Goal: Task Accomplishment & Management: Use online tool/utility

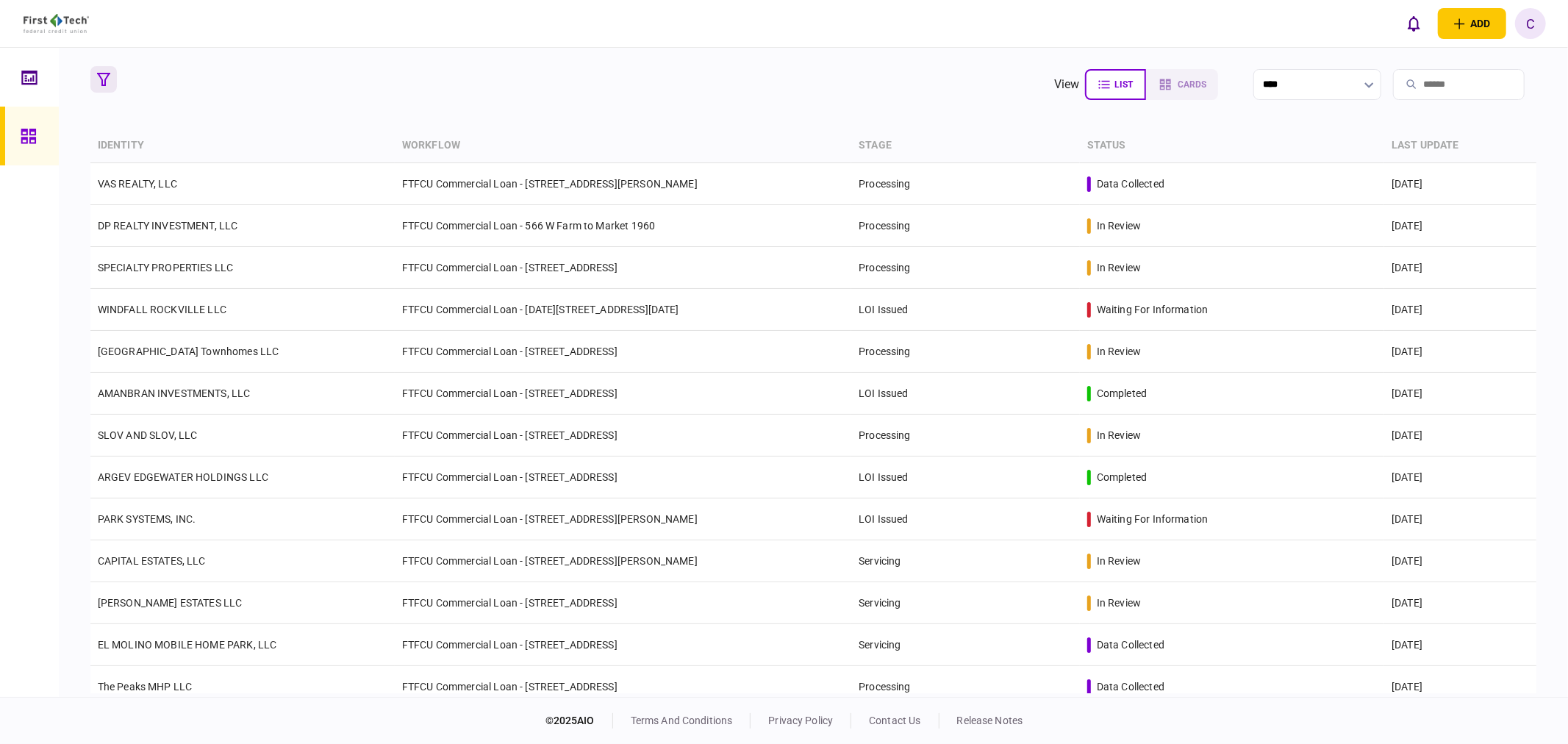
click at [111, 84] on button "button" at bounding box center [103, 80] width 26 height 26
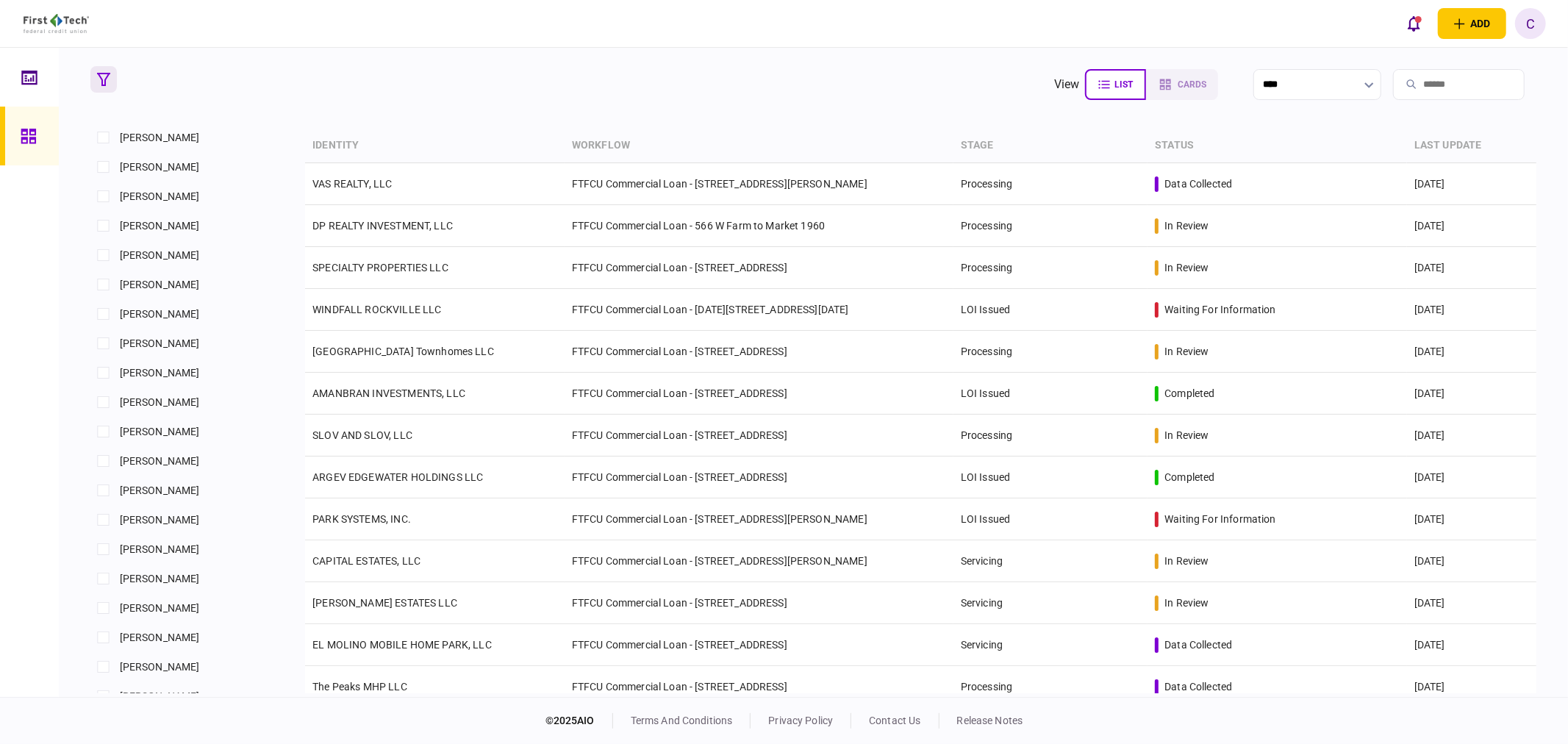
scroll to position [735, 0]
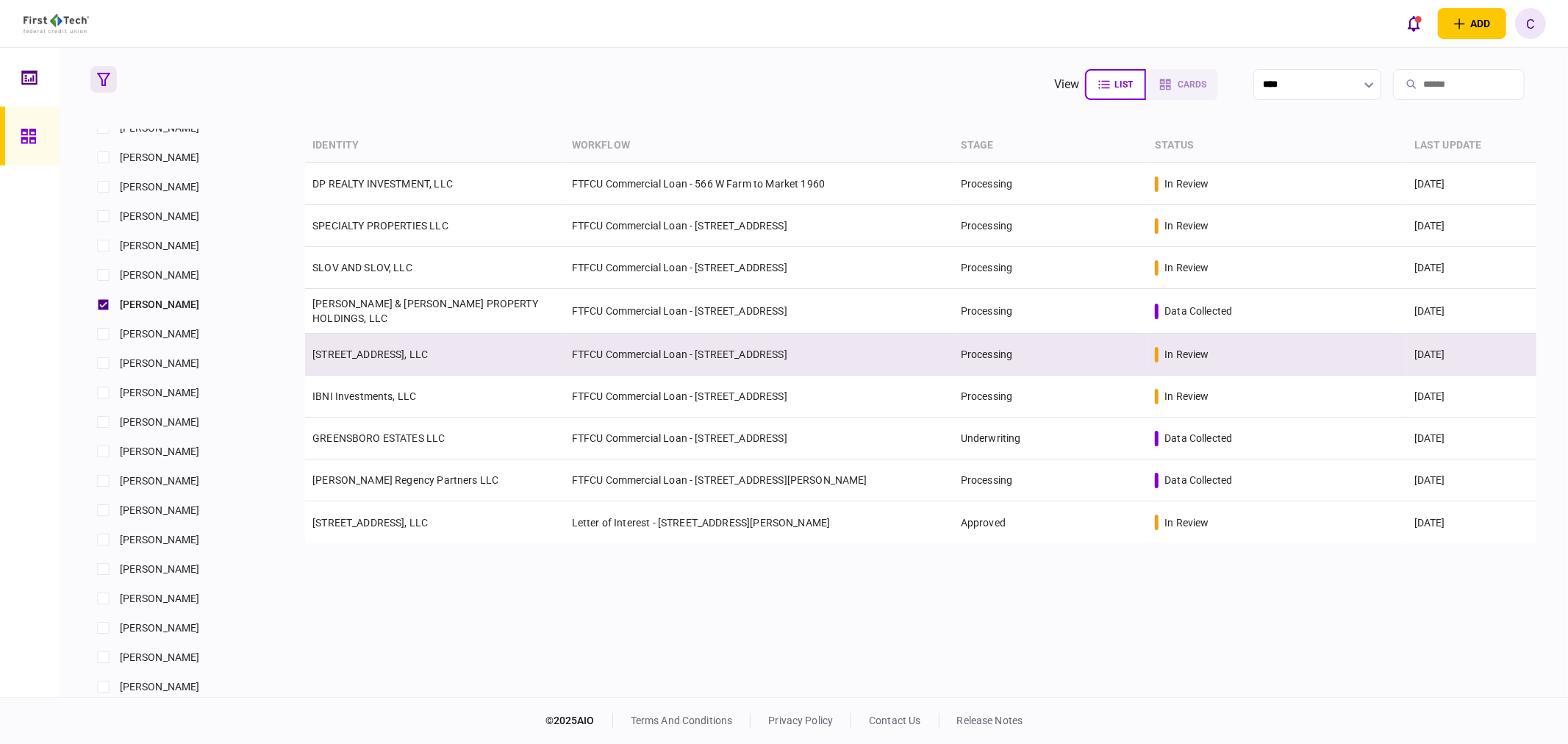
click at [360, 354] on link "503 E 6th Street Del Rio TX, LLC" at bounding box center [370, 354] width 116 height 11
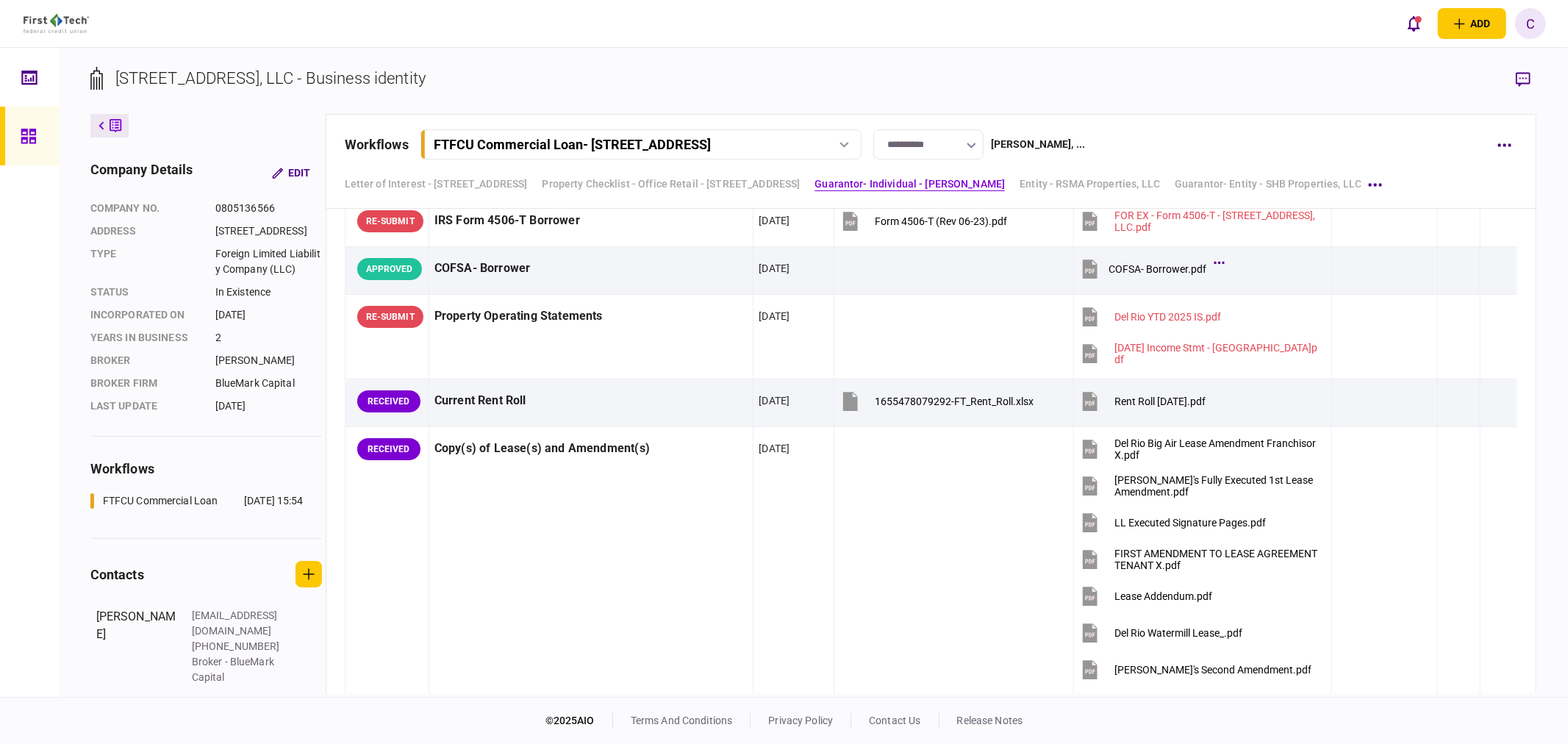
scroll to position [955, 0]
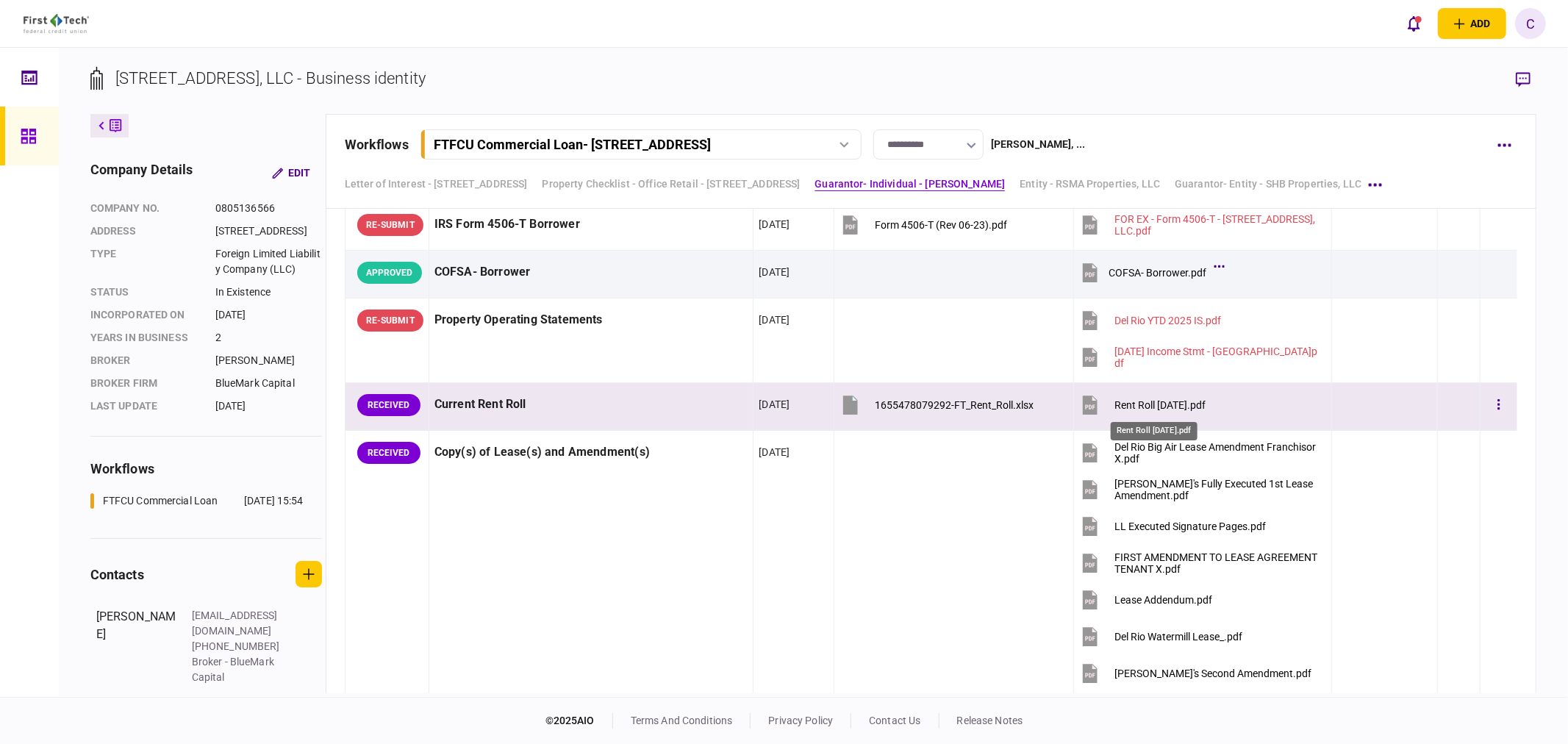
click at [1150, 407] on div "Rent Roll 9-15-2025.pdf" at bounding box center [1160, 404] width 91 height 11
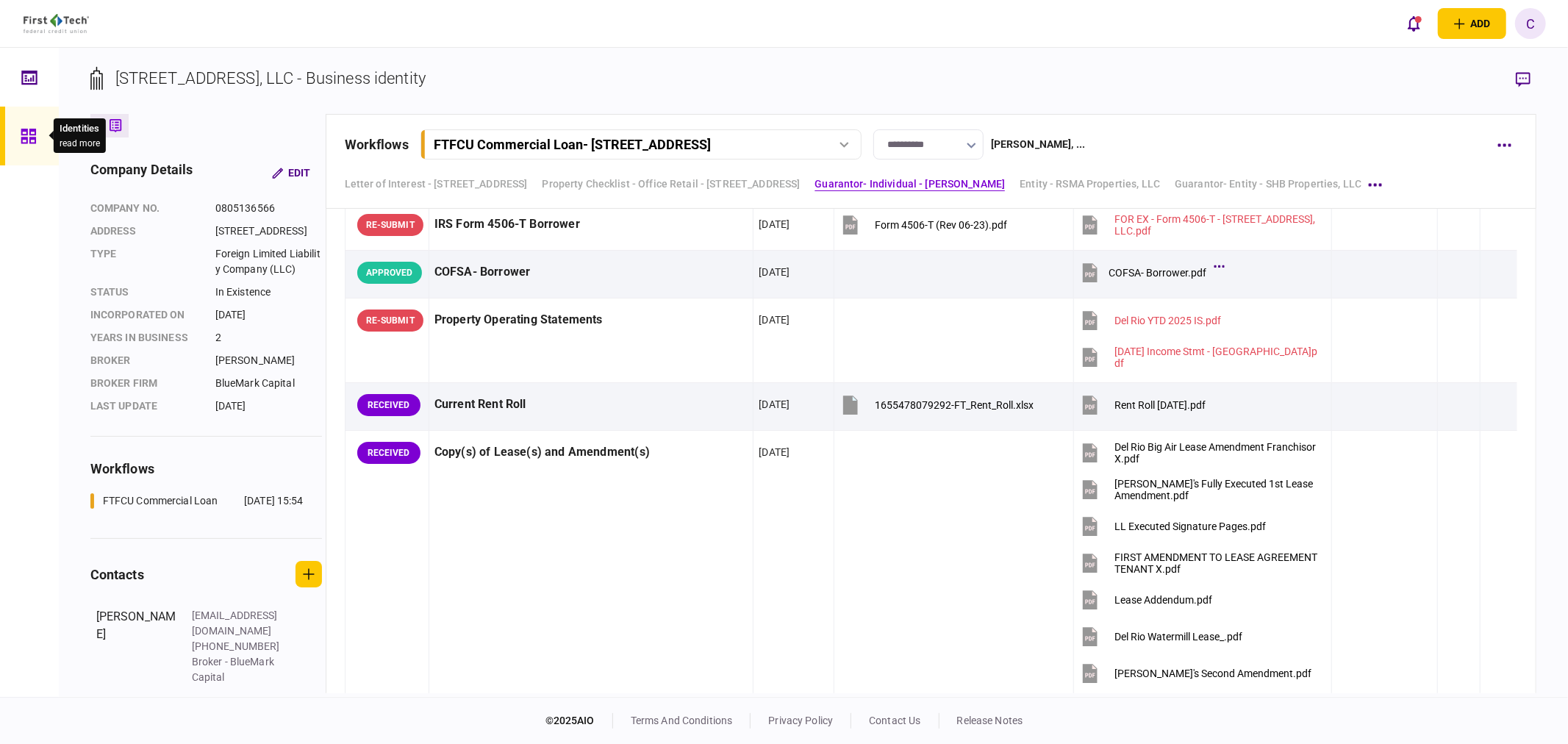
click at [22, 135] on icon at bounding box center [28, 136] width 15 height 15
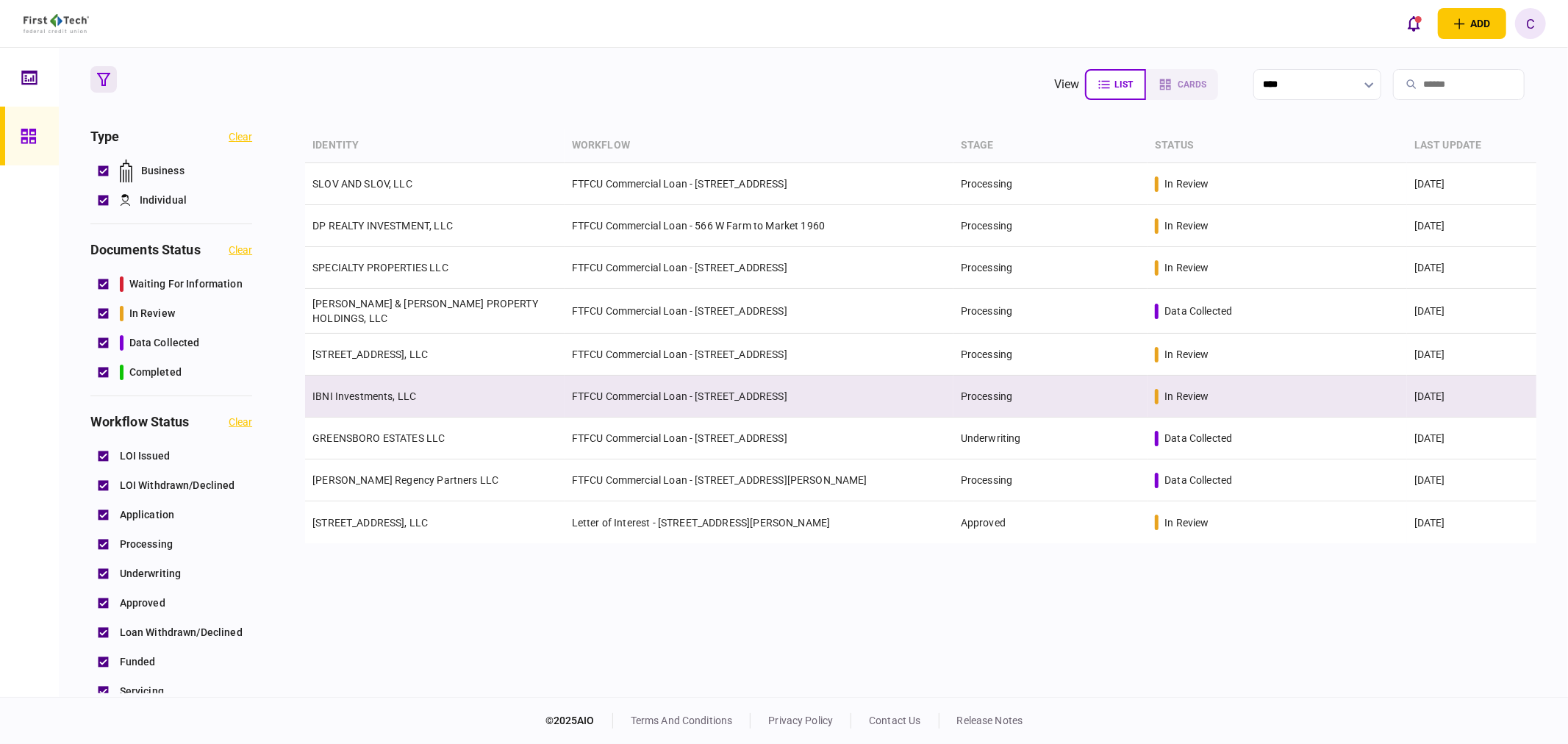
click at [344, 405] on td "IBNI Investments, LLC" at bounding box center [435, 397] width 260 height 42
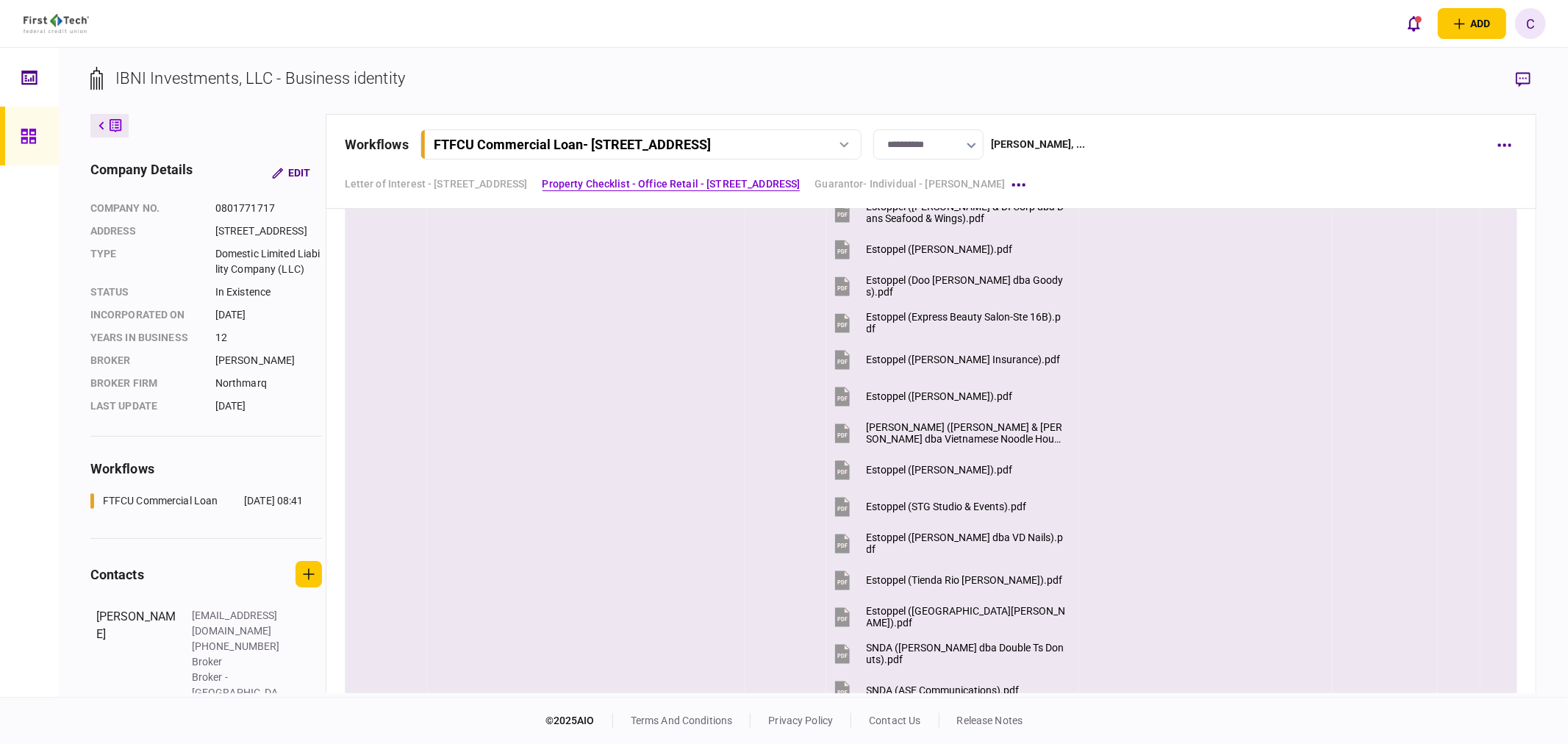
scroll to position [3023, 0]
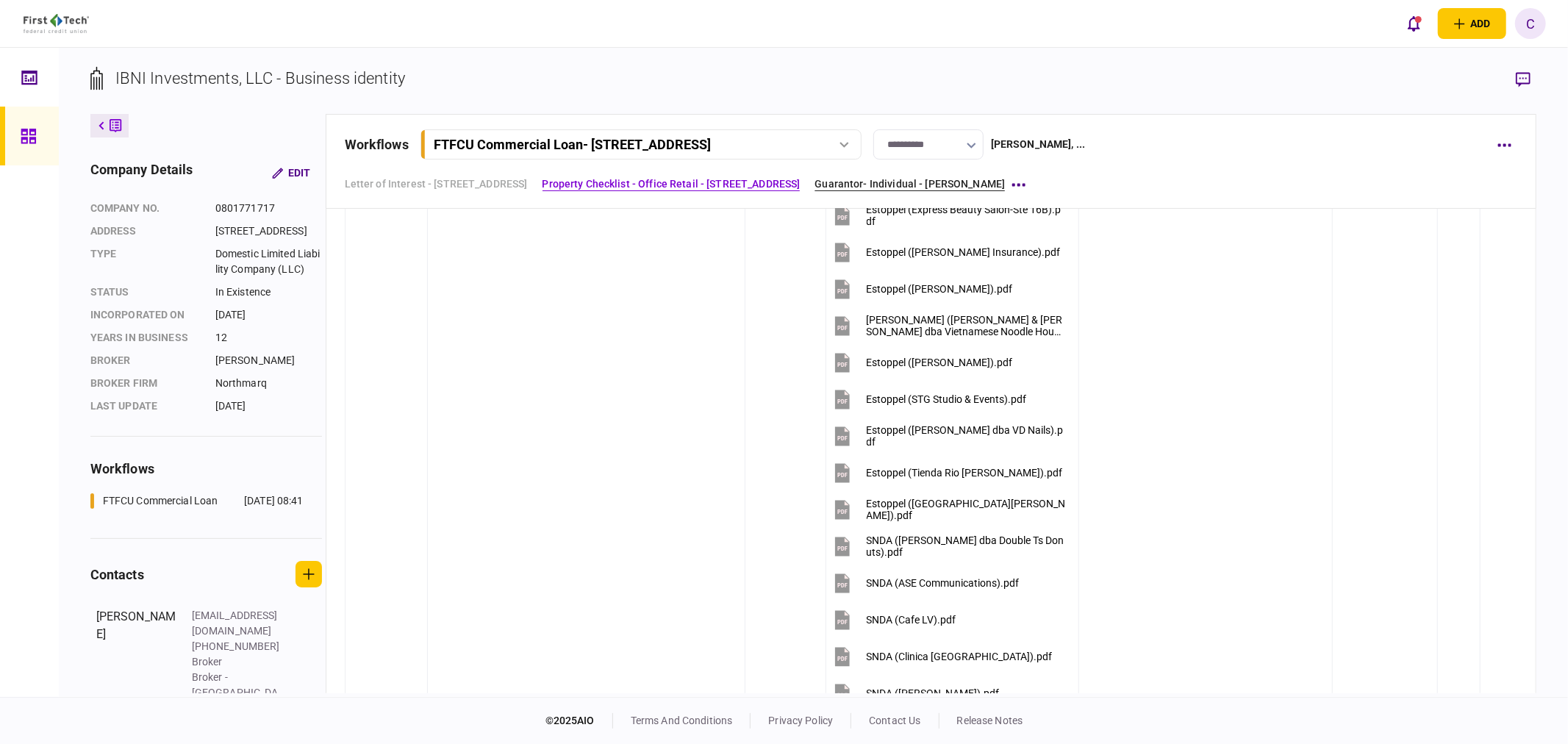
click at [879, 179] on link "Guarantor- Individual - Johnny Ganim" at bounding box center [910, 185] width 191 height 16
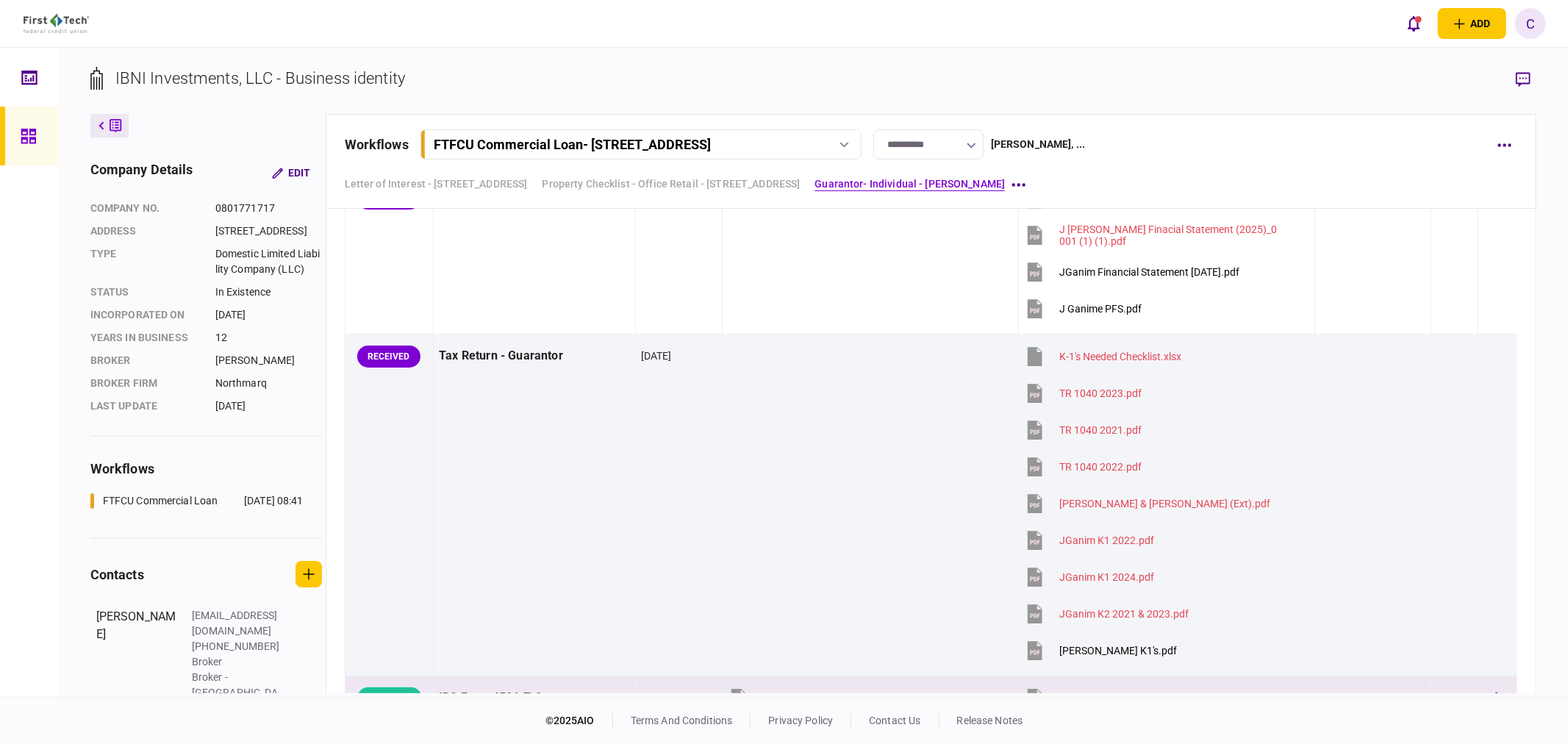
scroll to position [4440, 0]
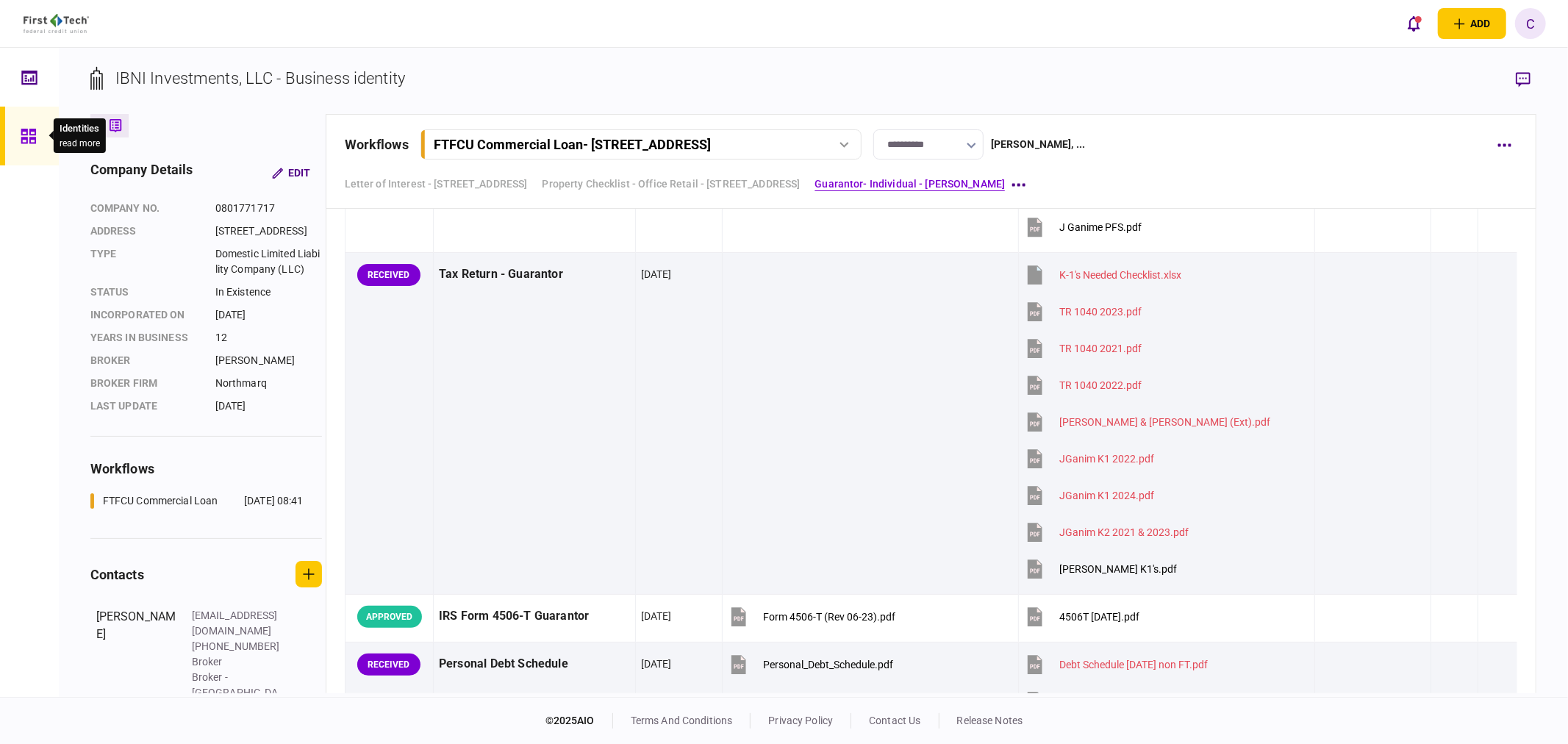
click at [33, 136] on icon at bounding box center [29, 136] width 16 height 17
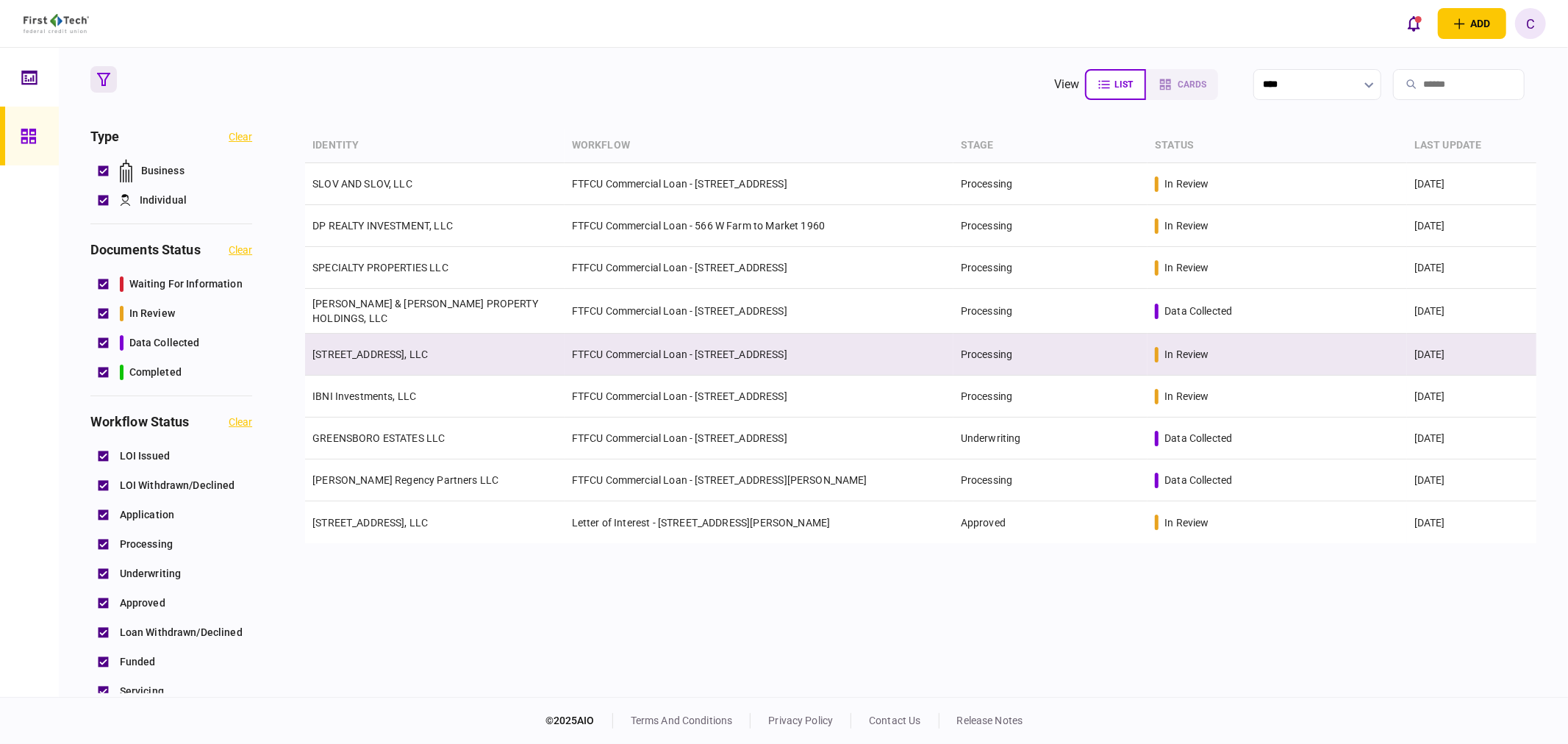
click at [393, 354] on link "503 E 6th Street Del Rio TX, LLC" at bounding box center [370, 354] width 116 height 11
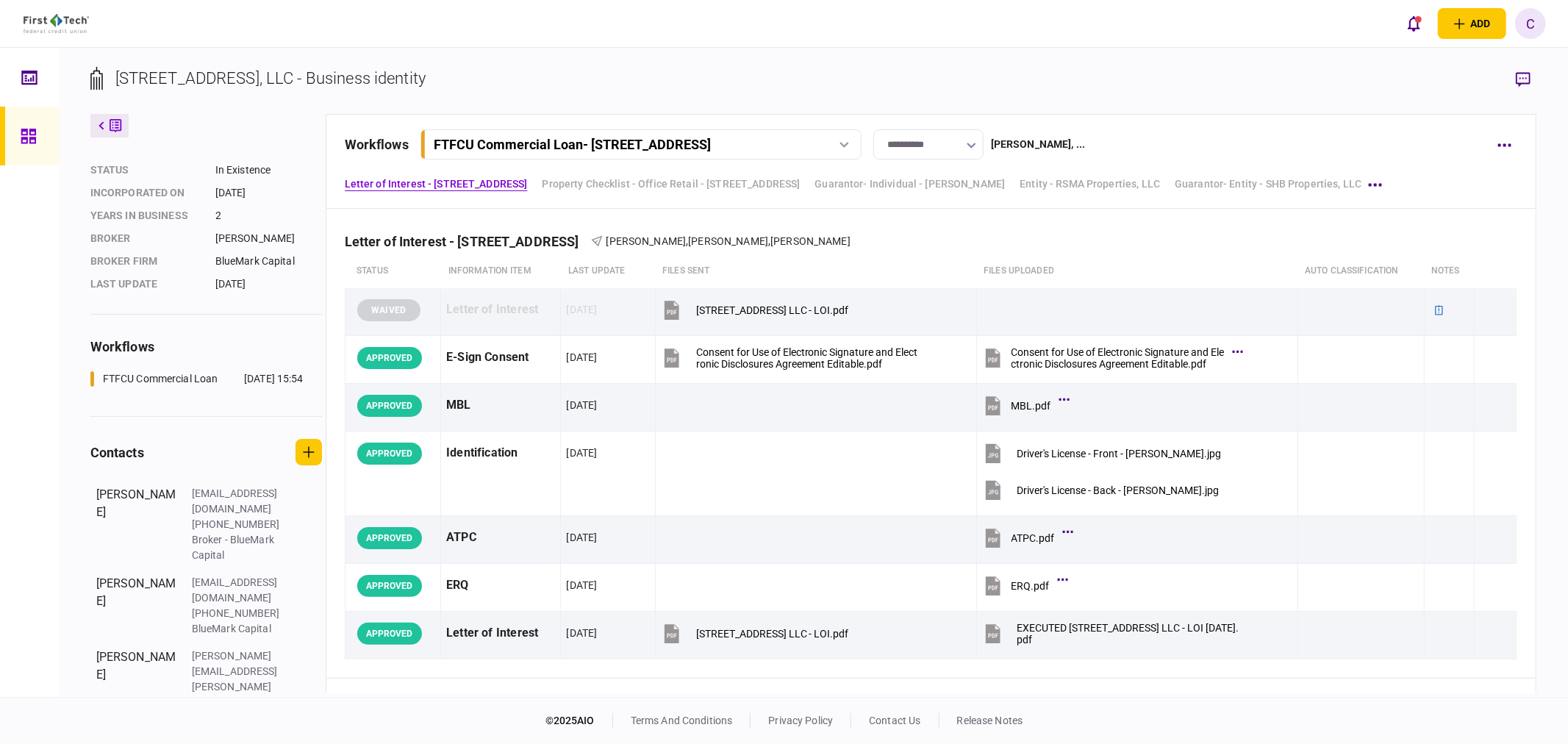
scroll to position [490, 0]
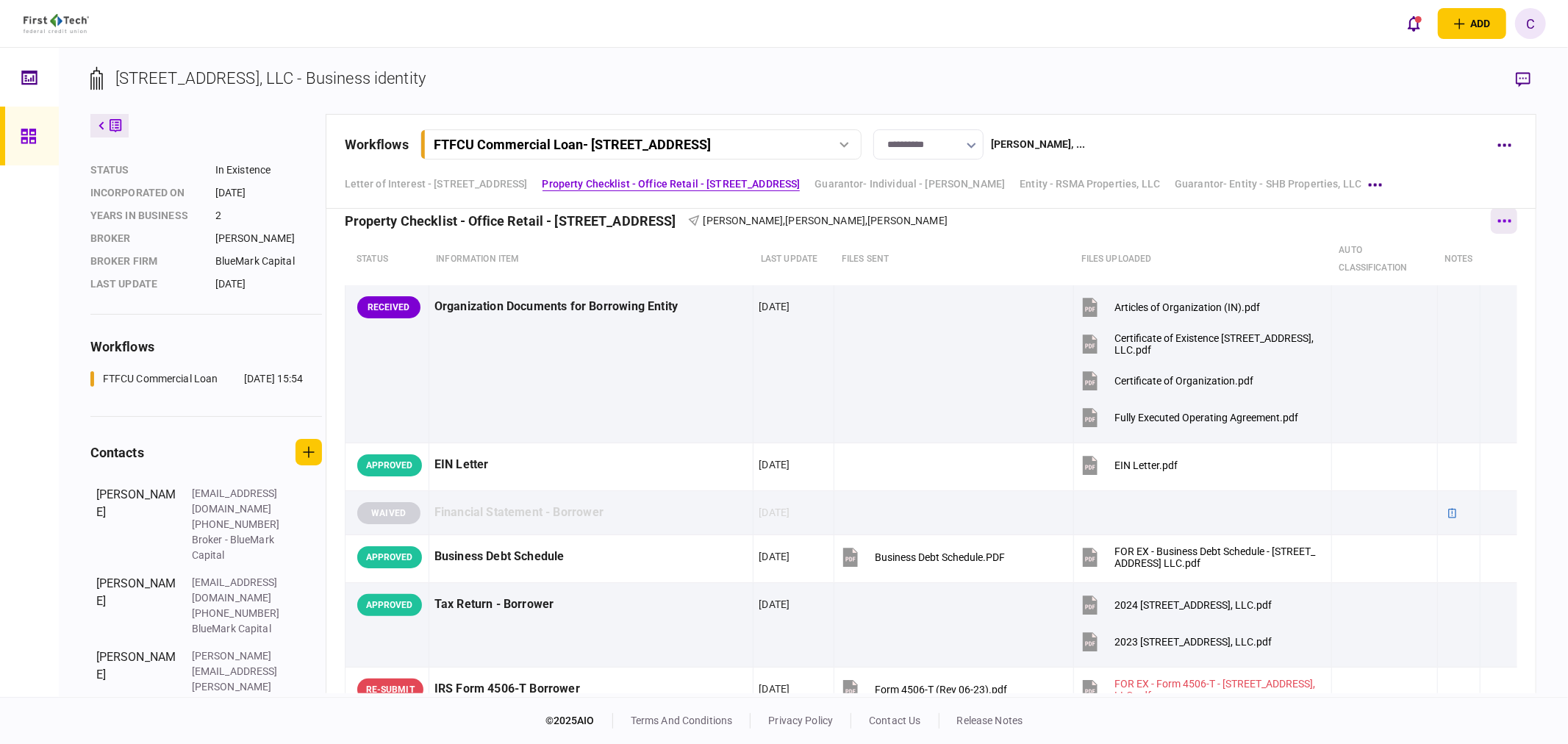
click at [1508, 223] on button "button" at bounding box center [1504, 221] width 26 height 26
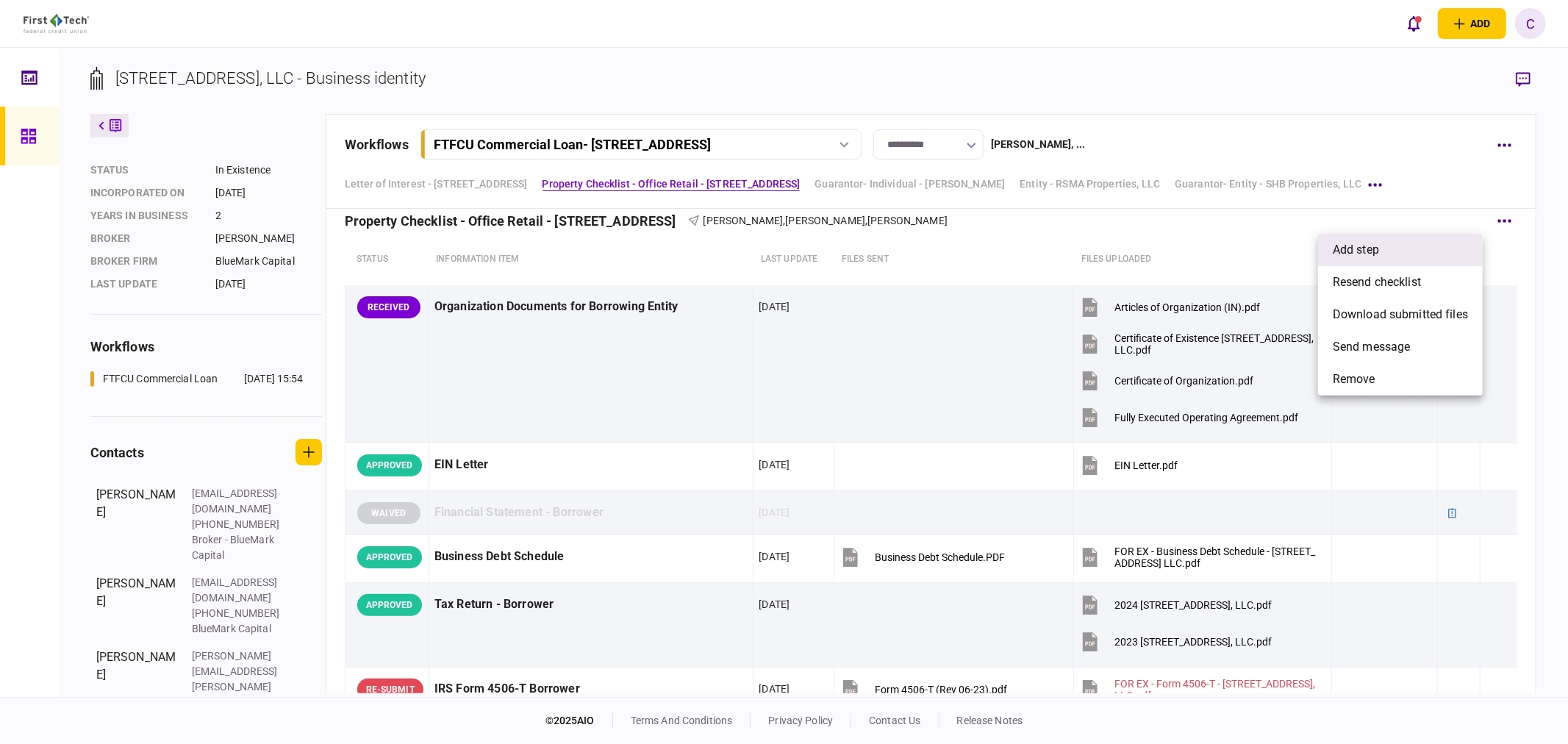
click at [1377, 250] on span "add step" at bounding box center [1355, 250] width 46 height 18
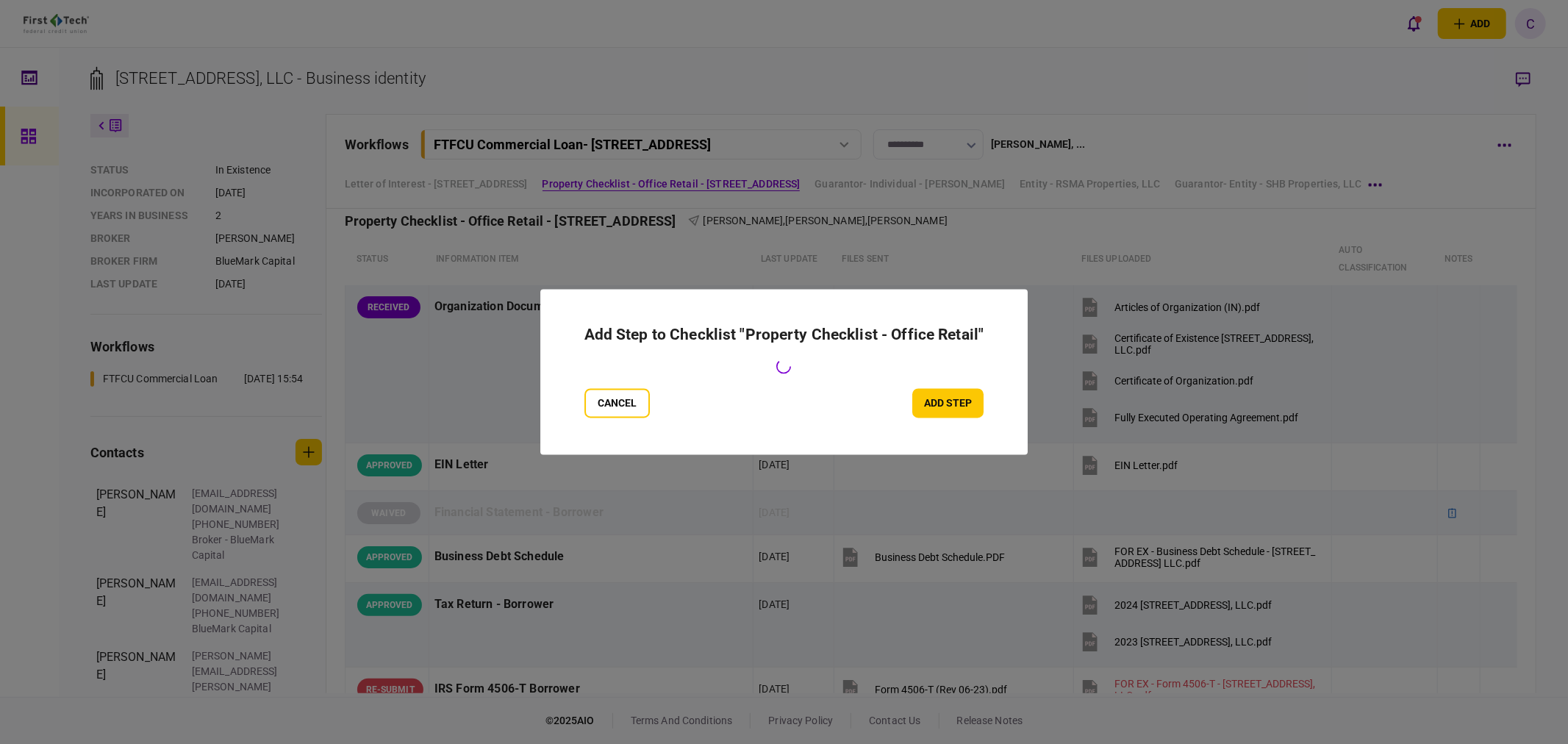
scroll to position [488, 0]
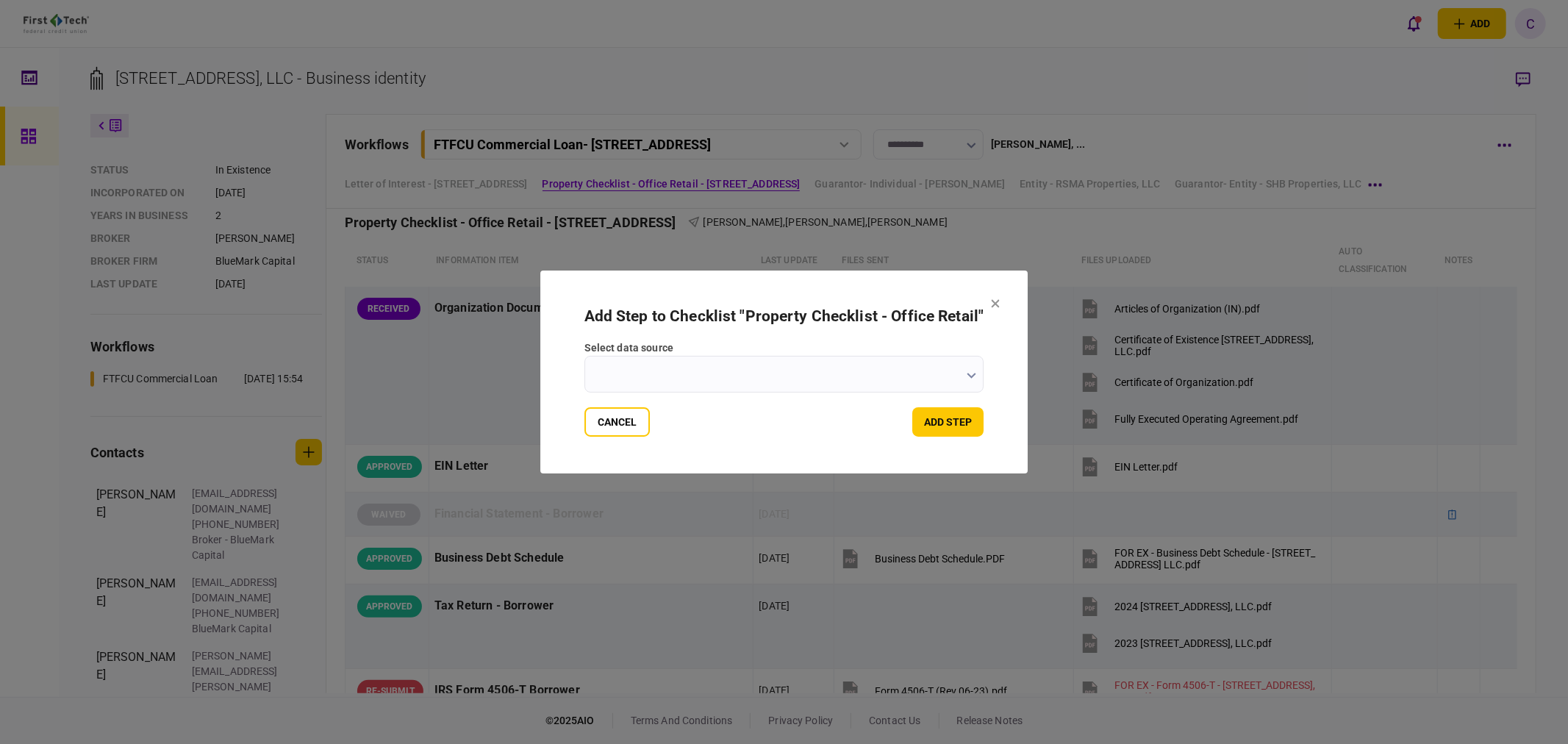
click at [960, 376] on input "select data source" at bounding box center [784, 375] width 400 height 37
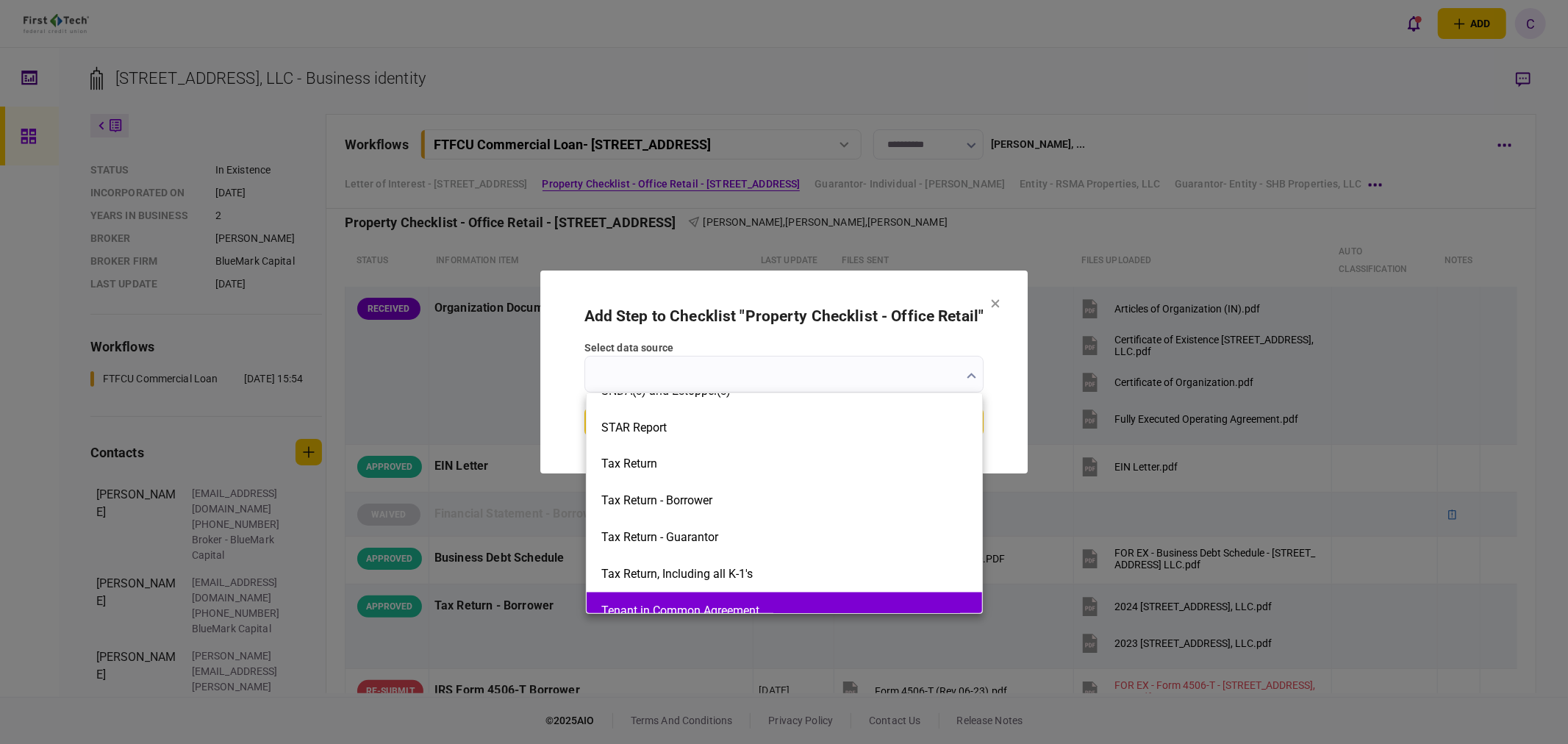
scroll to position [2273, 0]
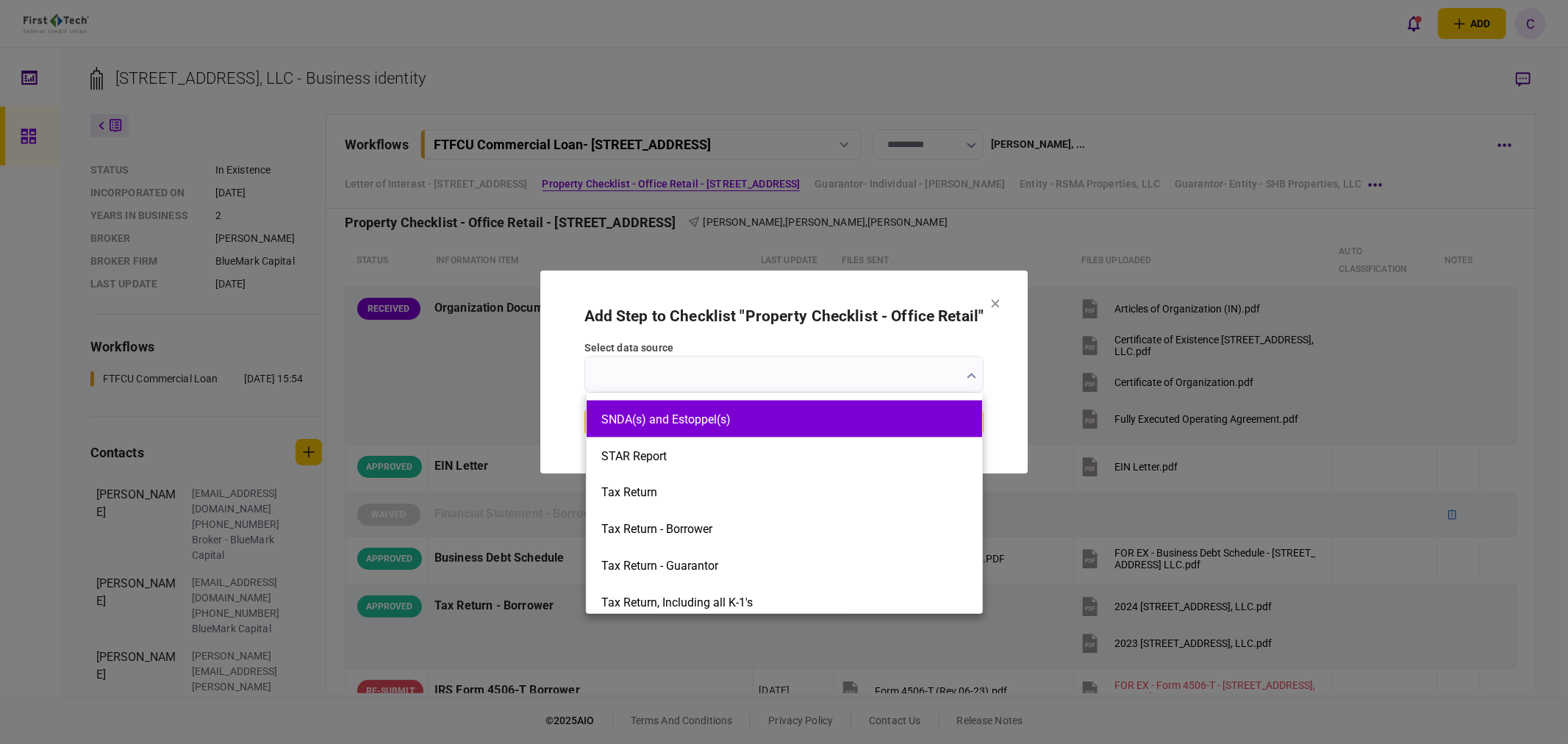
click at [688, 426] on li "SNDA(s) and Estoppel(s)" at bounding box center [785, 419] width 396 height 37
type input "**********"
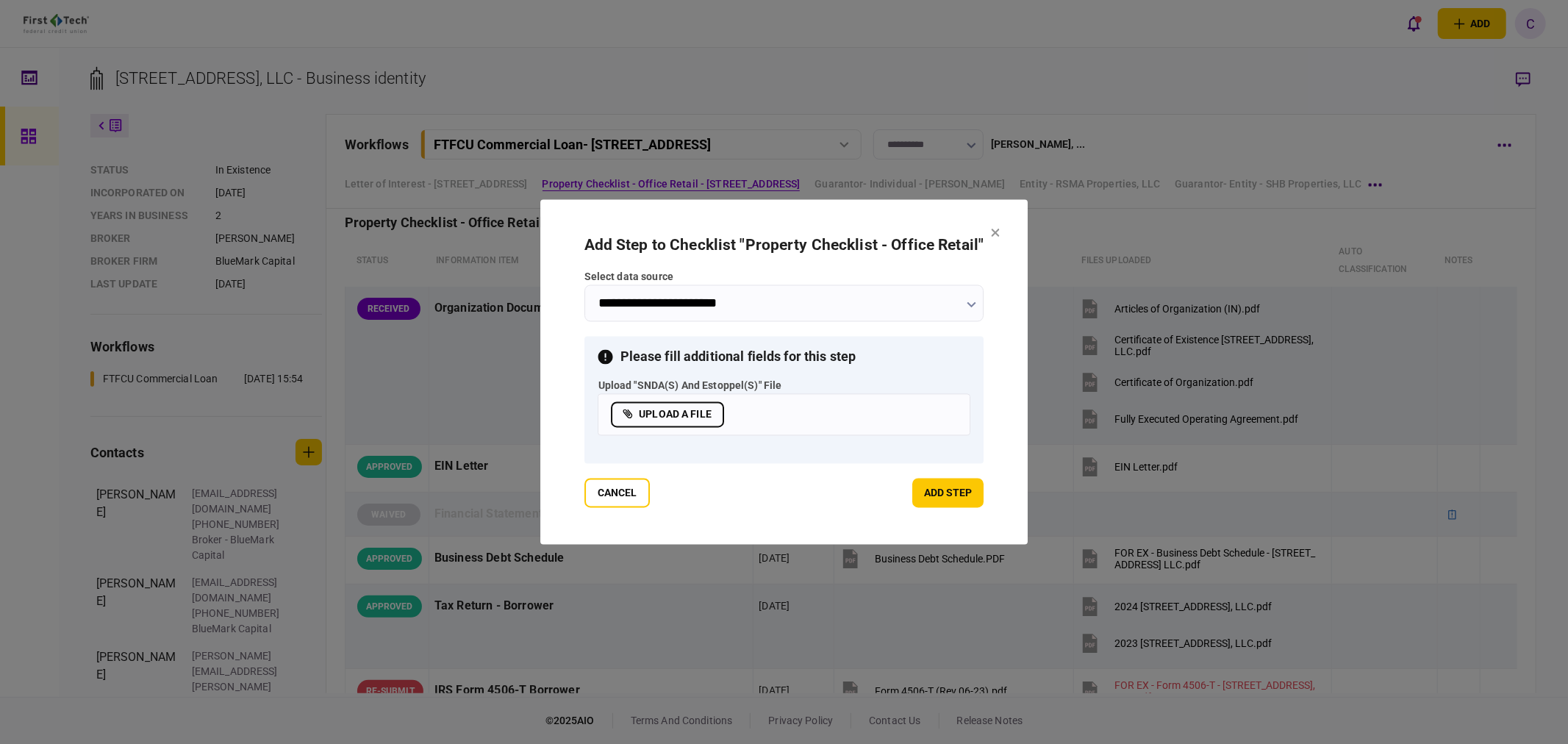
click at [693, 418] on label "upload a file" at bounding box center [667, 415] width 113 height 25
click at [0, 0] on input "upload a file" at bounding box center [0, 0] width 0 height 0
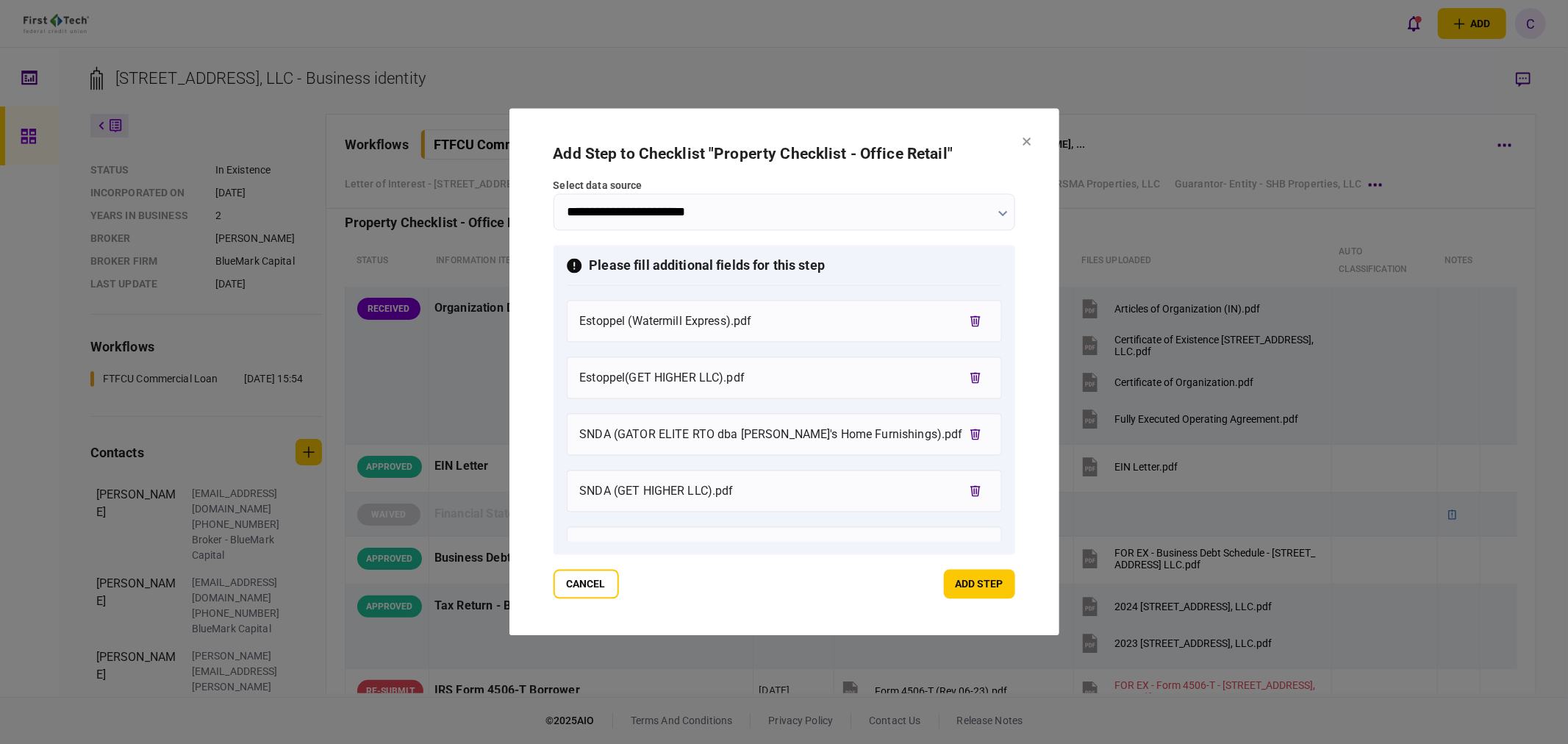
scroll to position [0, 0]
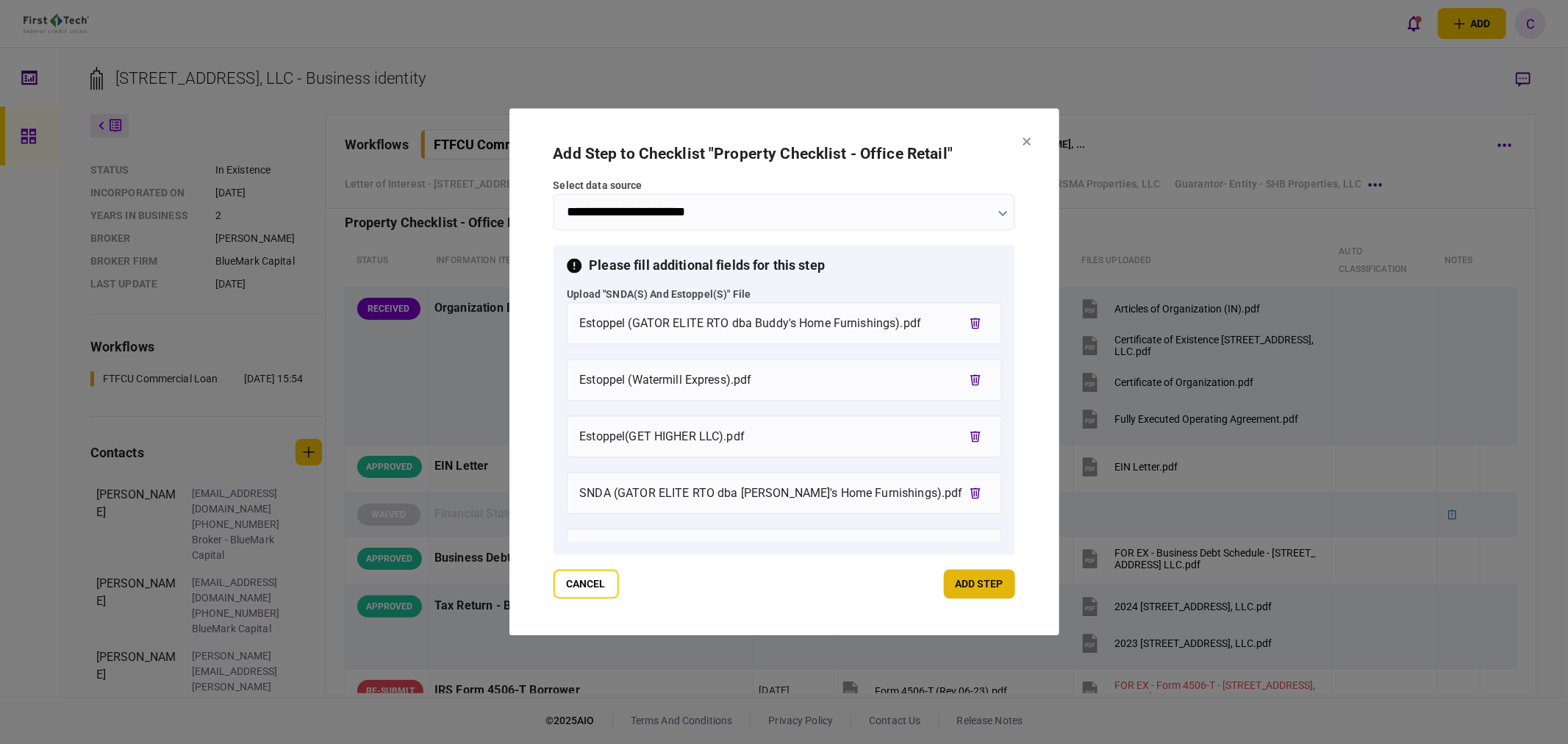
click at [958, 588] on button "add step" at bounding box center [980, 585] width 72 height 30
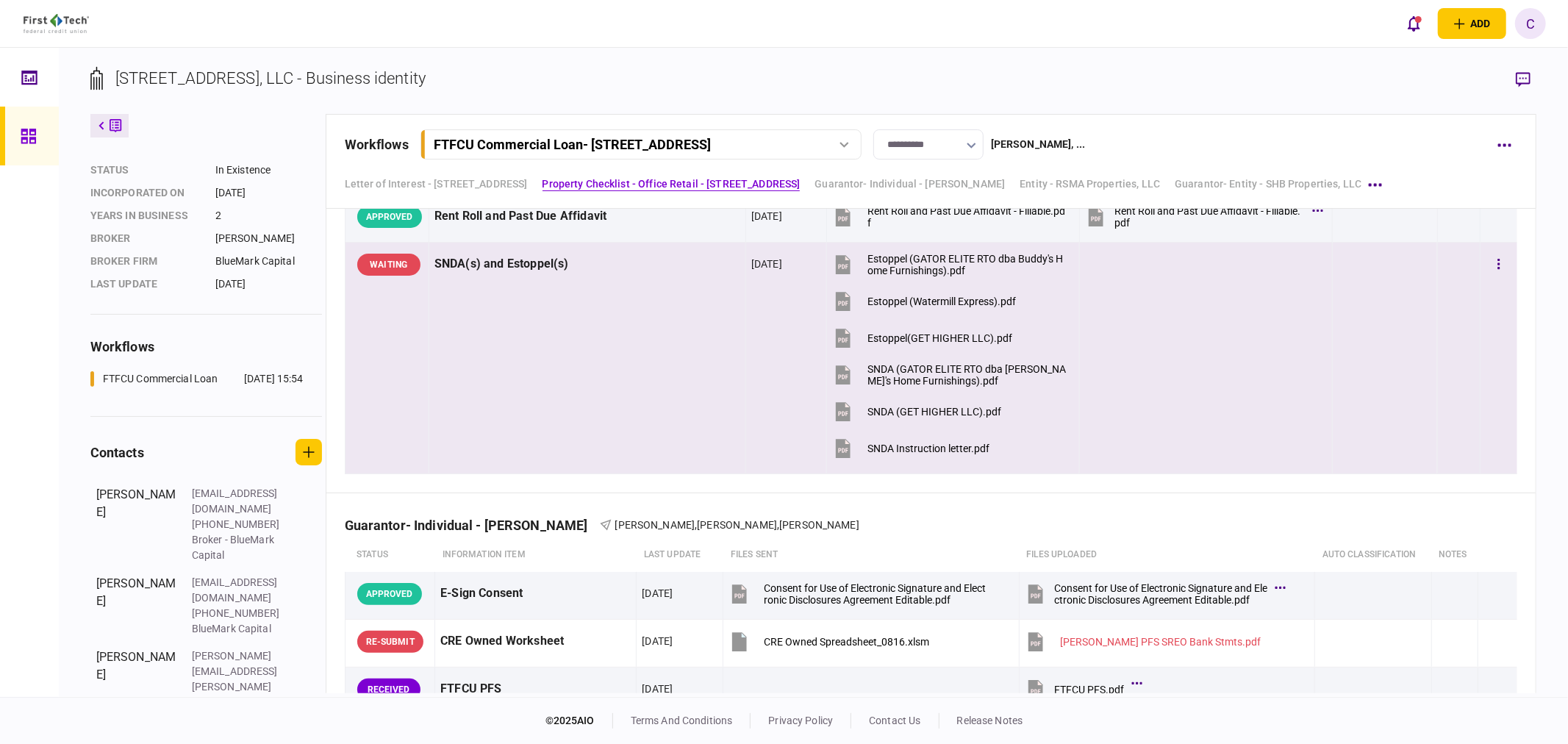
scroll to position [1715, 0]
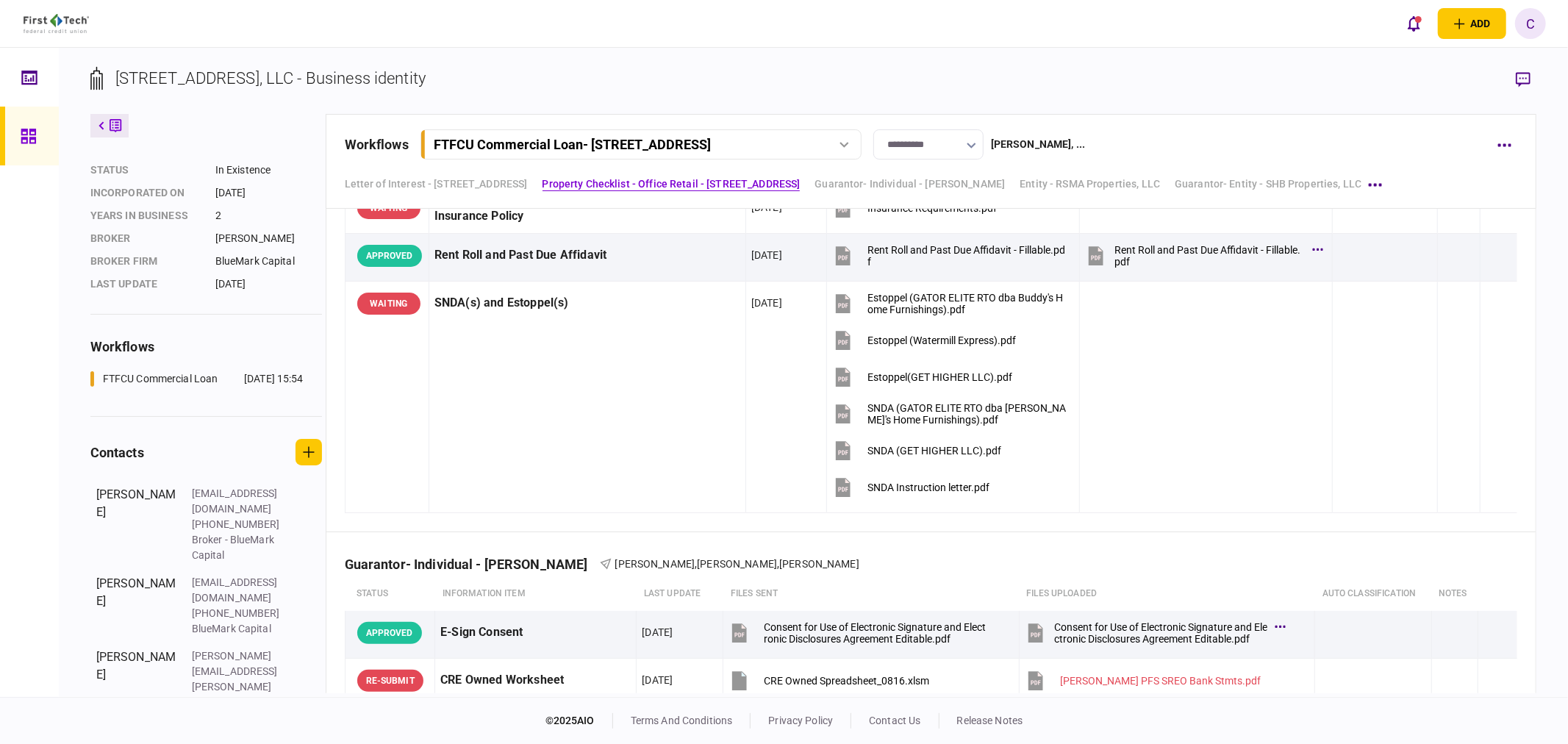
drag, startPoint x: 13, startPoint y: 148, endPoint x: 18, endPoint y: 140, distance: 9.4
click at [13, 148] on link at bounding box center [29, 136] width 59 height 59
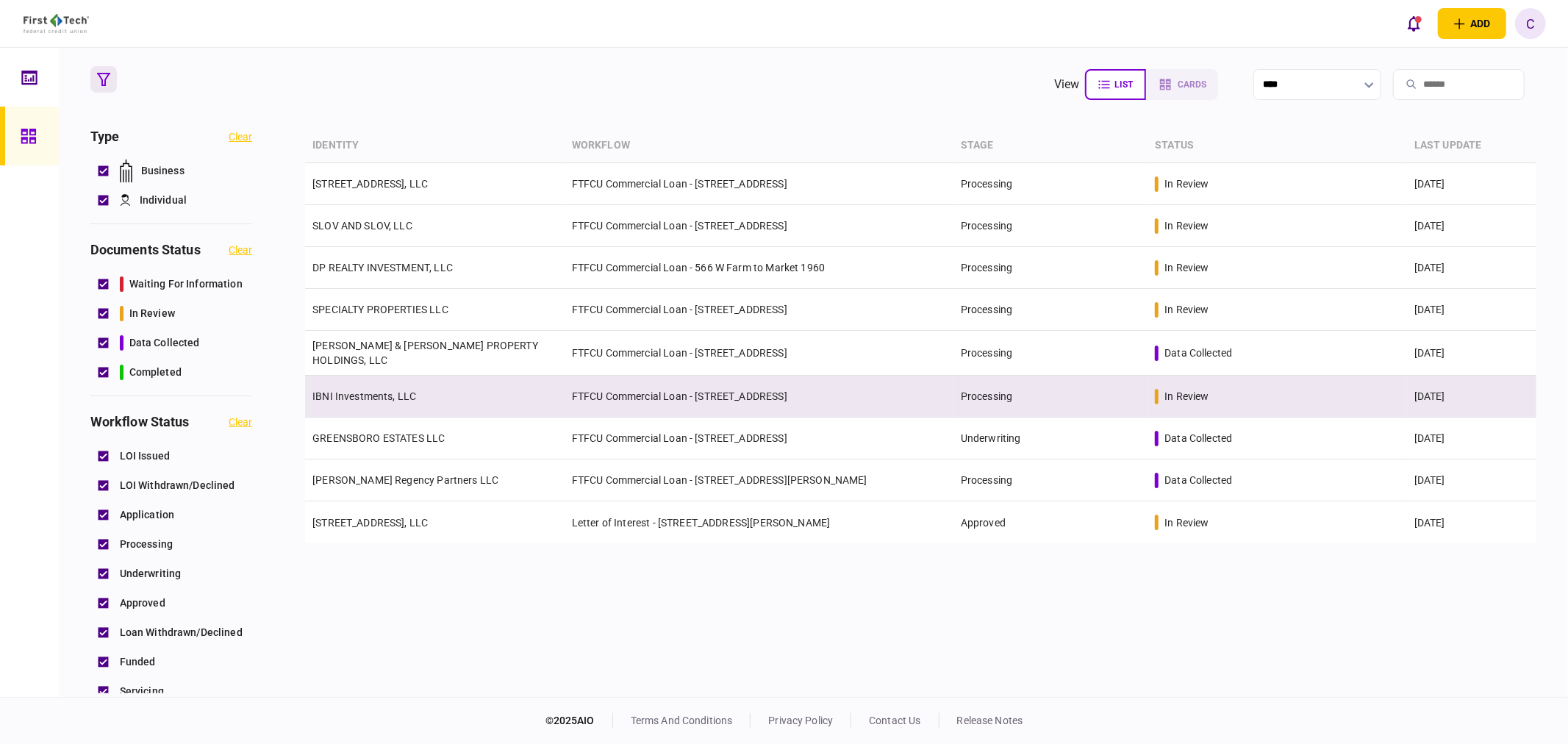
click at [361, 390] on link "IBNI Investments, LLC" at bounding box center [364, 396] width 103 height 11
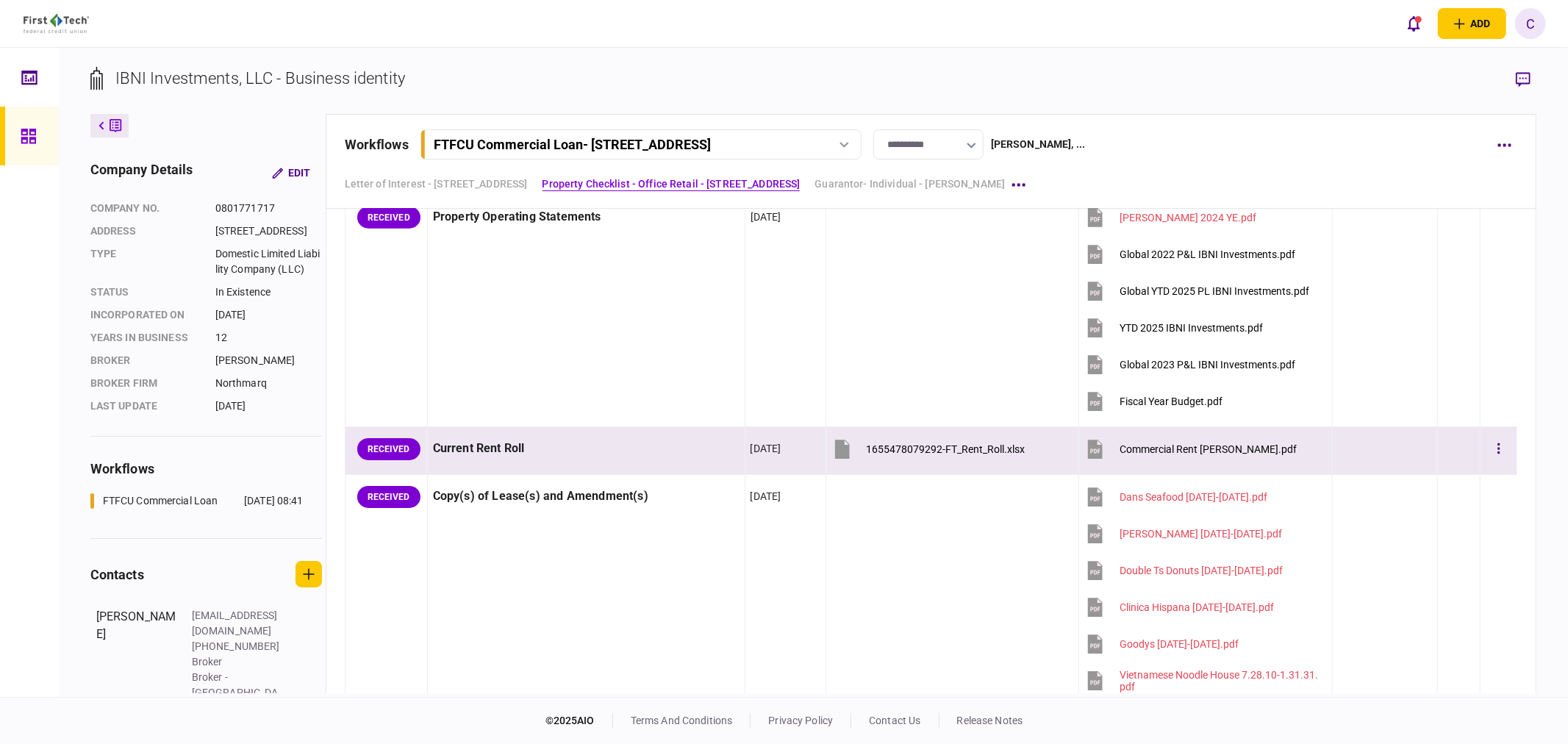
scroll to position [1470, 0]
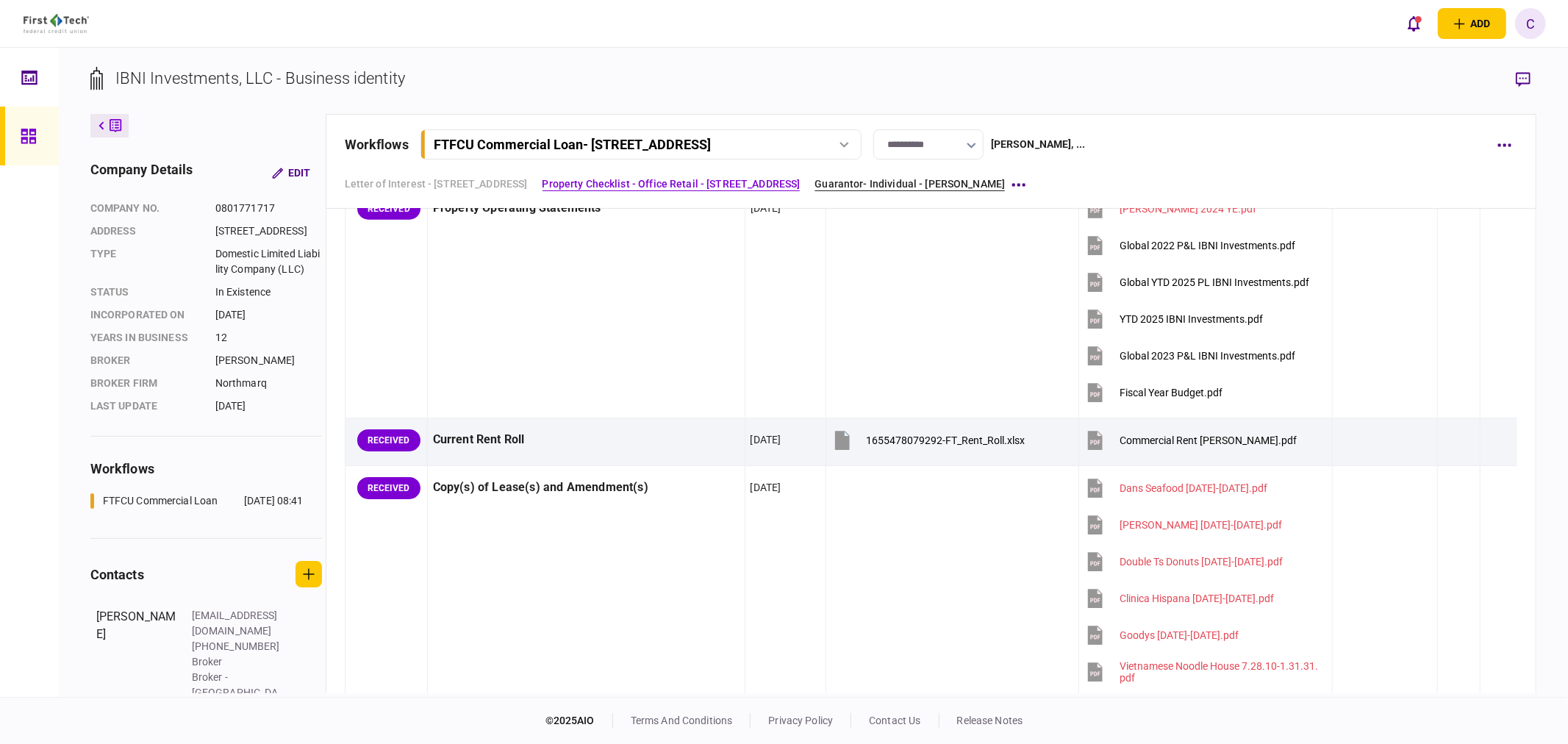
click at [909, 179] on link "Guarantor- Individual - Johnny Ganim" at bounding box center [910, 185] width 191 height 16
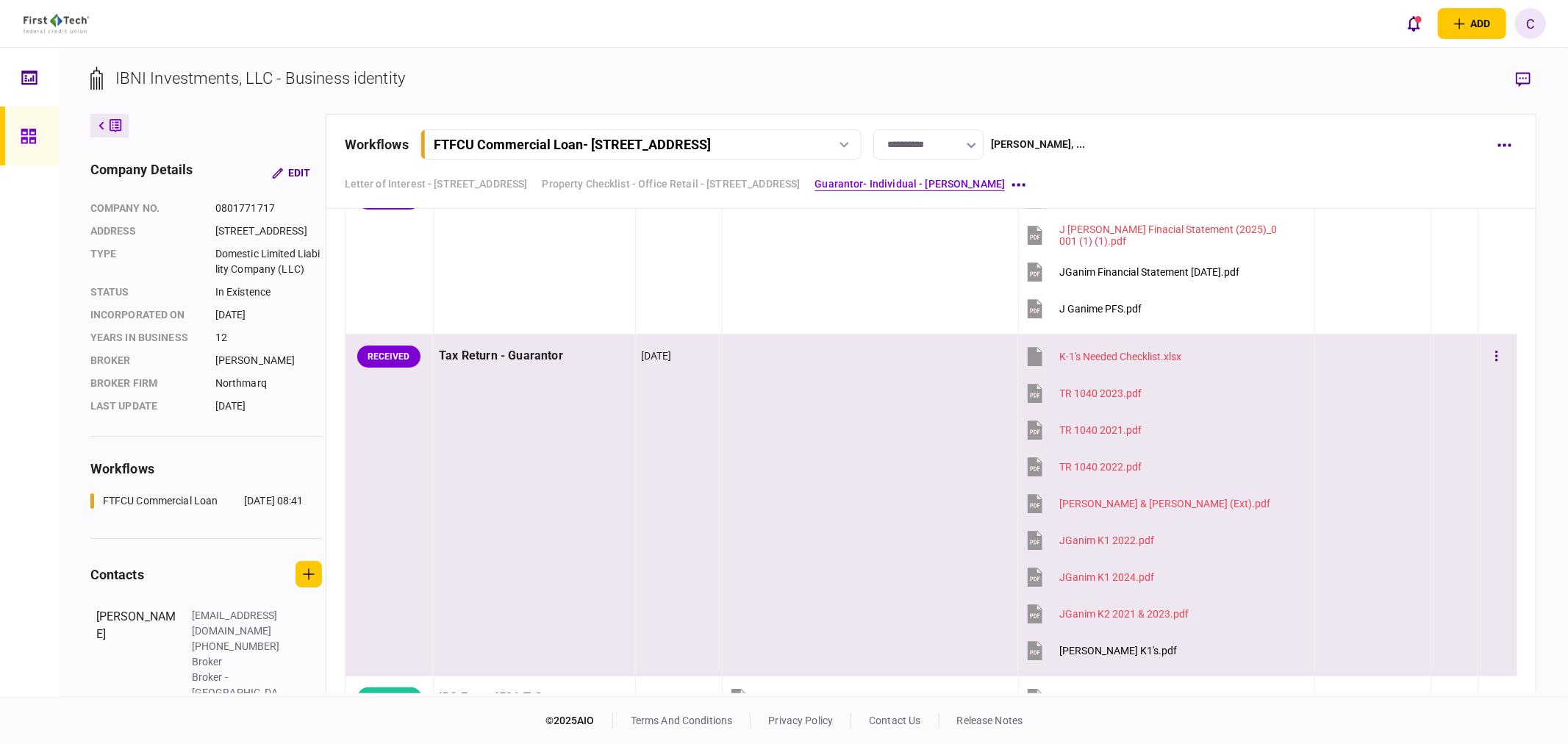
scroll to position [4440, 0]
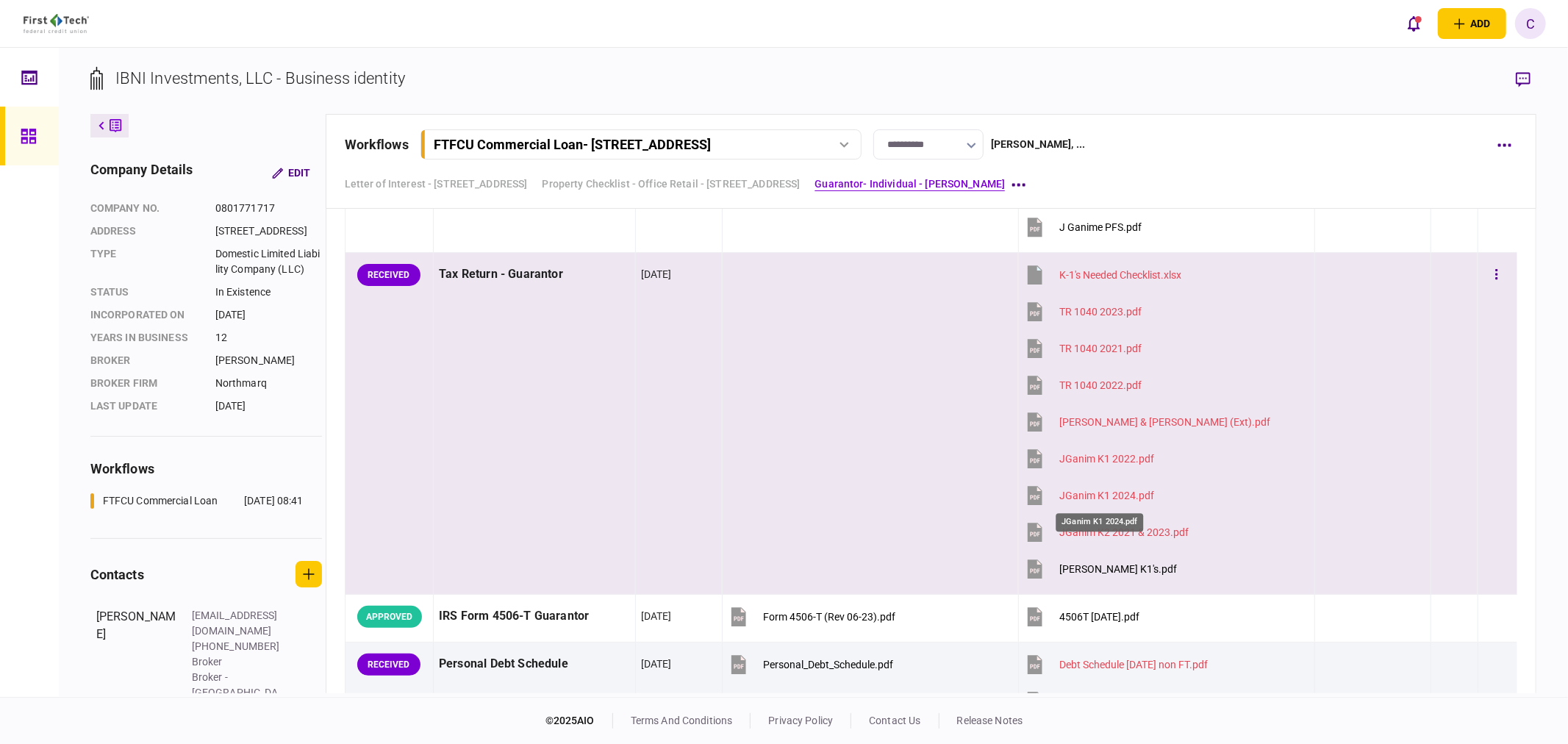
click at [1088, 497] on div "JGanim K1 2024.pdf" at bounding box center [1107, 495] width 94 height 11
click at [1096, 573] on div "Johnny K1's.pdf" at bounding box center [1118, 569] width 117 height 11
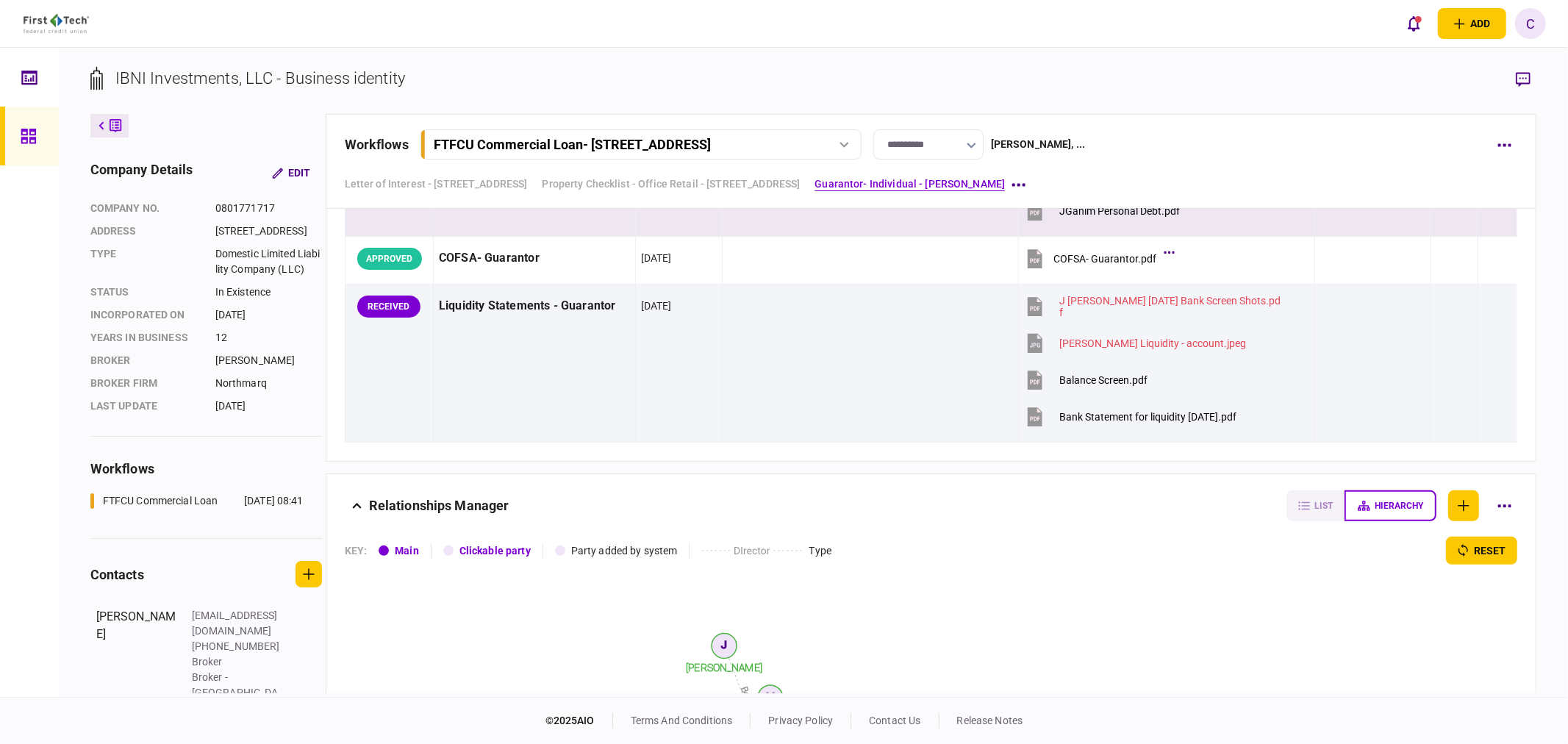
scroll to position [5013, 0]
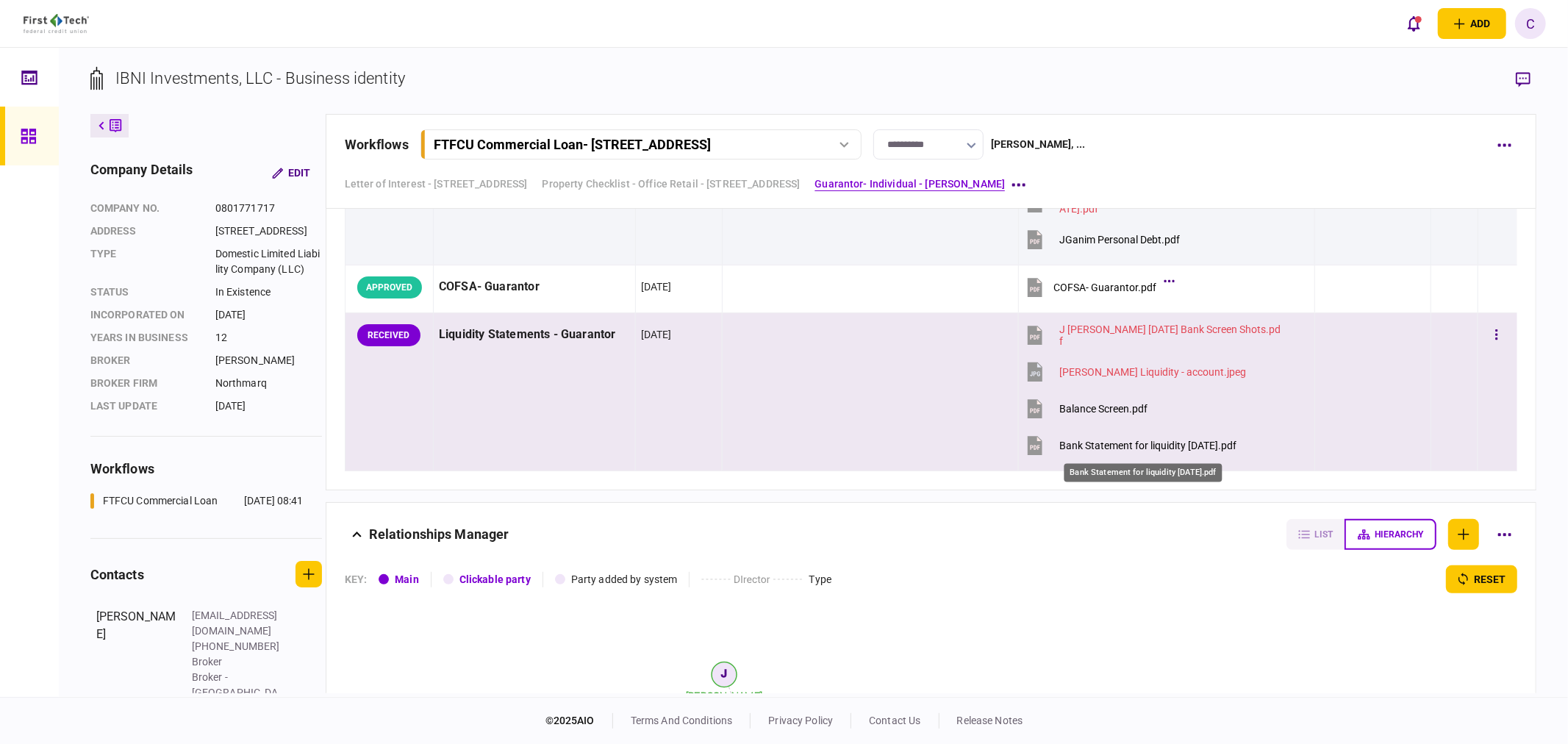
click at [1175, 449] on div "Bank Statement for liquidity 9.17.25.pdf" at bounding box center [1148, 445] width 177 height 11
click at [1109, 407] on div "Balance Screen.pdf" at bounding box center [1103, 408] width 88 height 11
click at [1172, 449] on div "Bank Statement for liquidity 9.17.25.pdf" at bounding box center [1148, 445] width 177 height 11
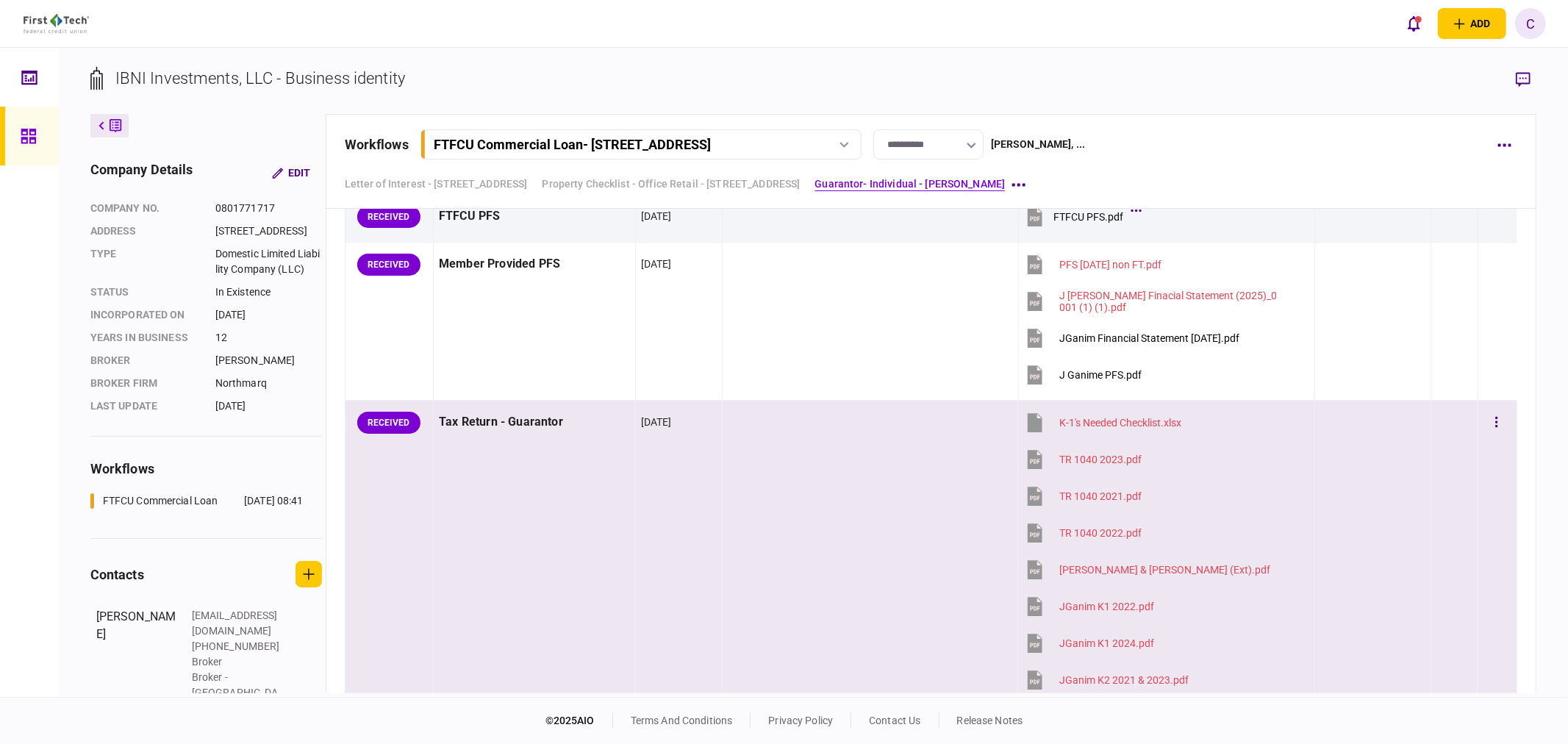
scroll to position [4359, 0]
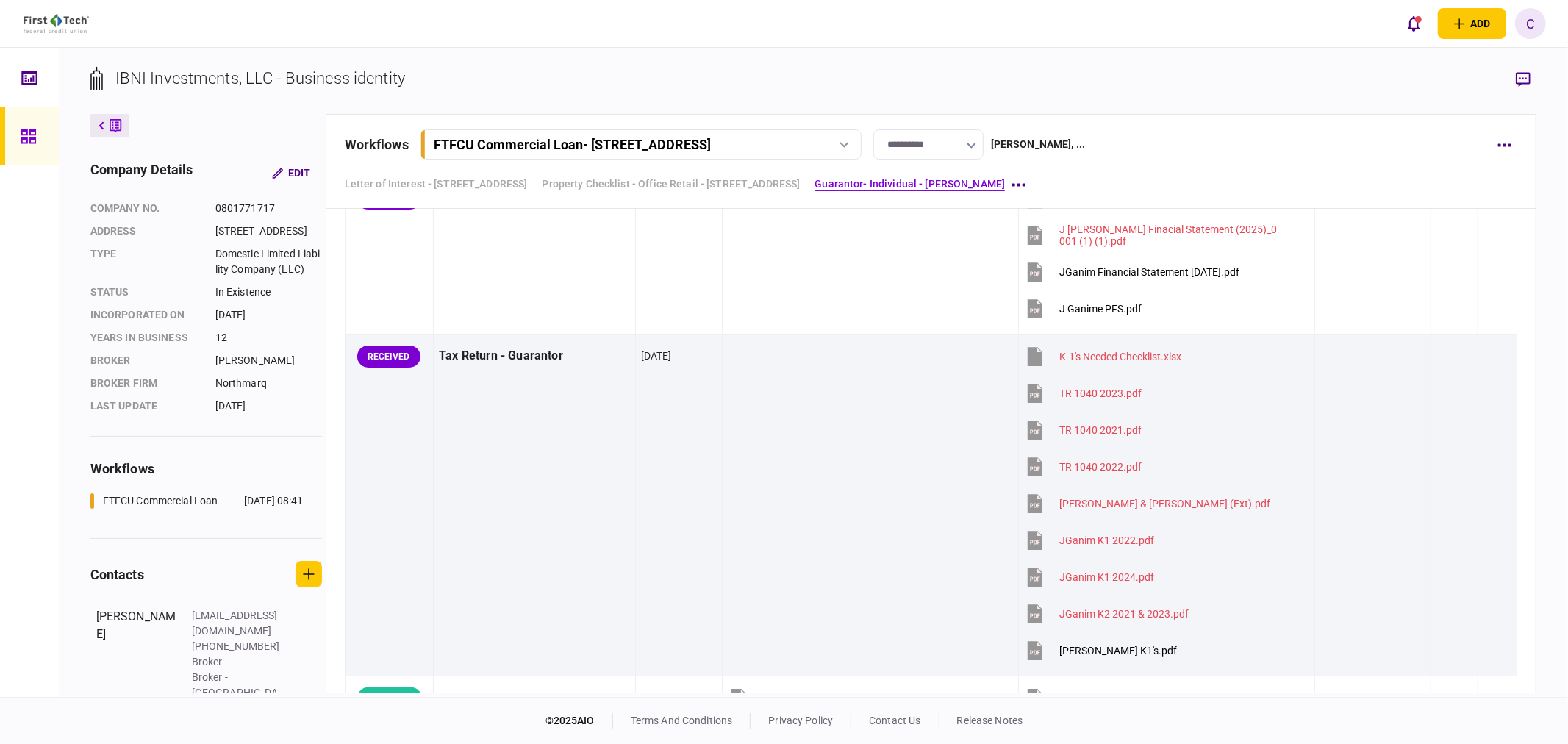
drag, startPoint x: 1525, startPoint y: 81, endPoint x: 1522, endPoint y: 89, distance: 8.5
click at [1525, 81] on icon "button" at bounding box center [1523, 80] width 15 height 16
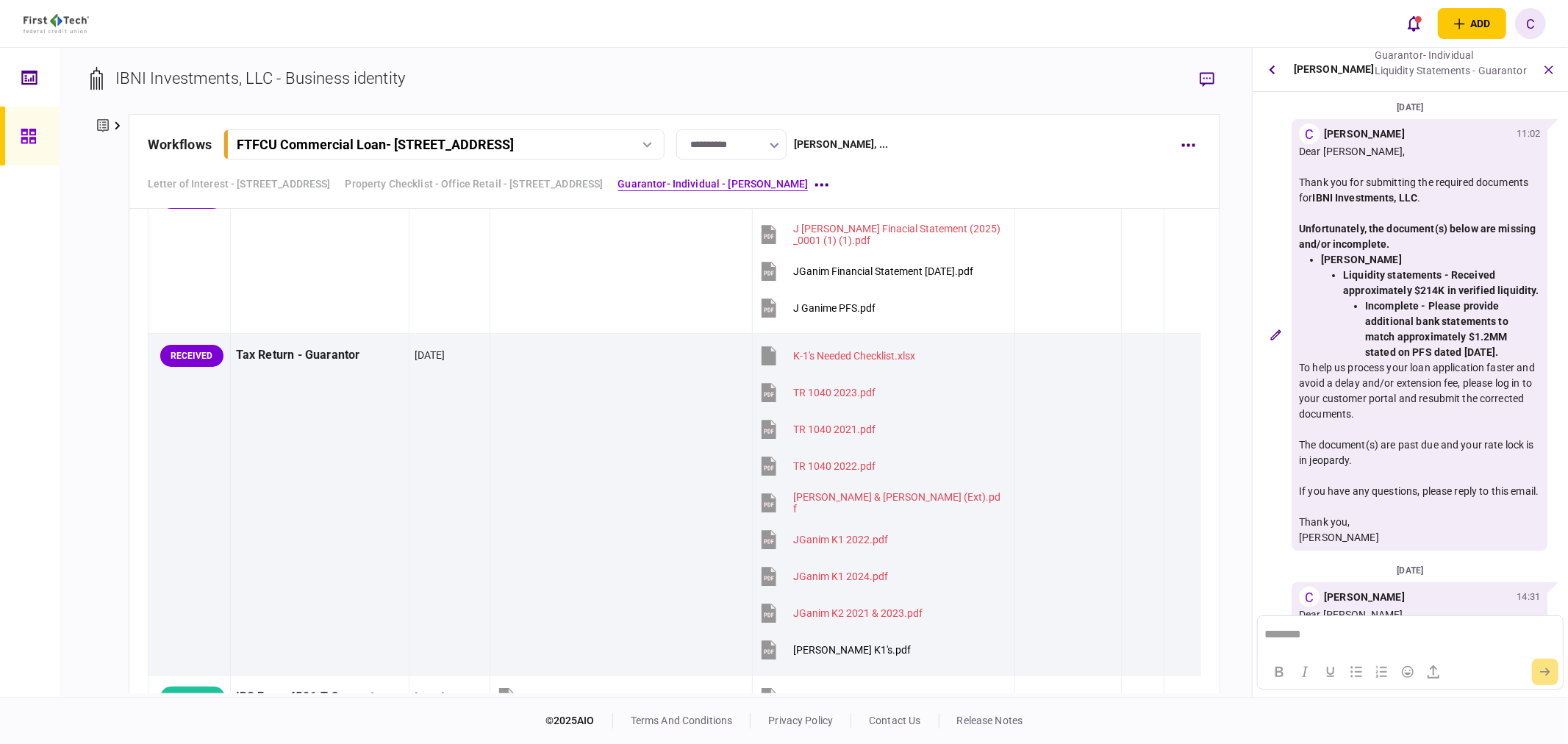
scroll to position [517, 0]
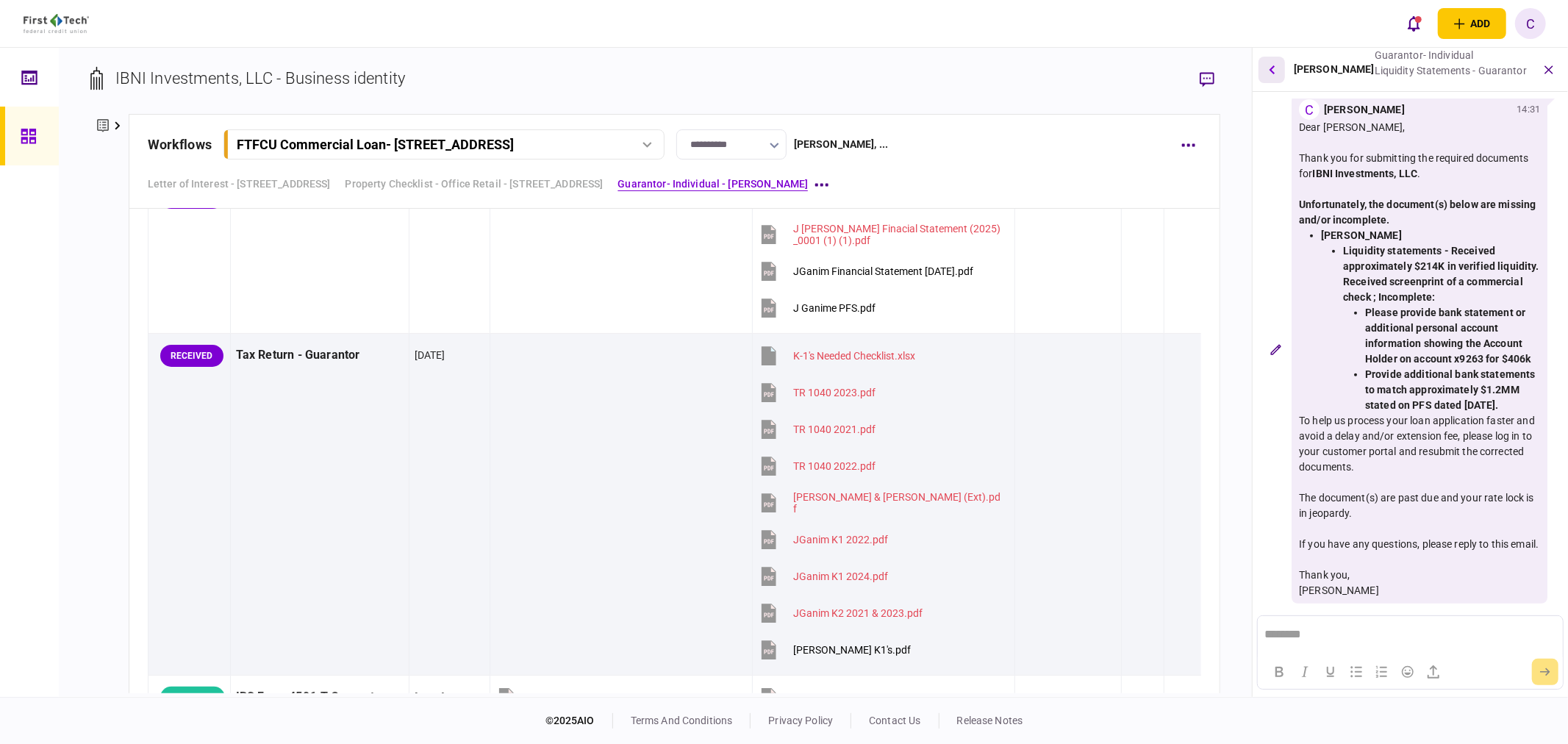
click at [1269, 71] on icon "button" at bounding box center [1271, 69] width 6 height 10
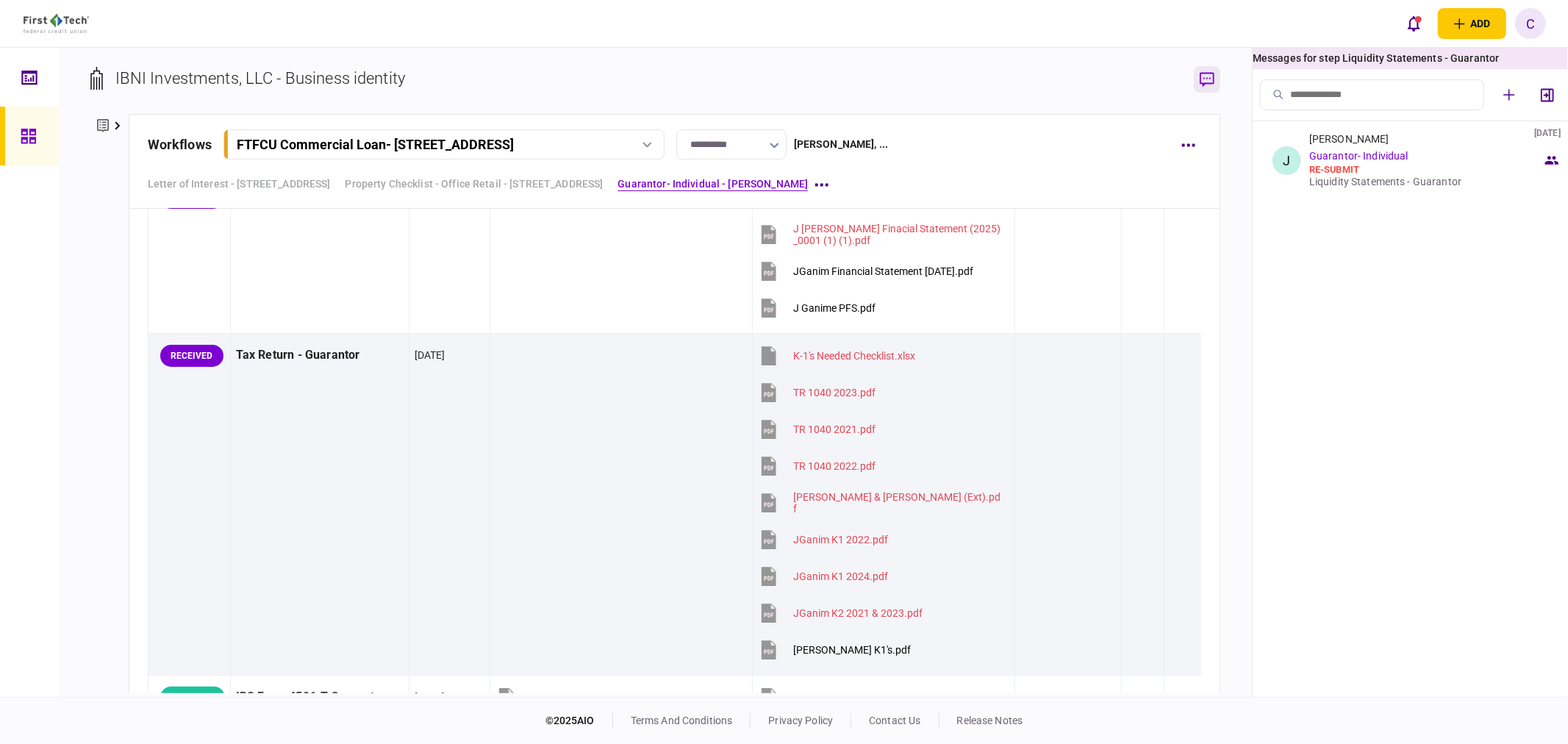
click at [1211, 84] on icon "button" at bounding box center [1207, 80] width 15 height 16
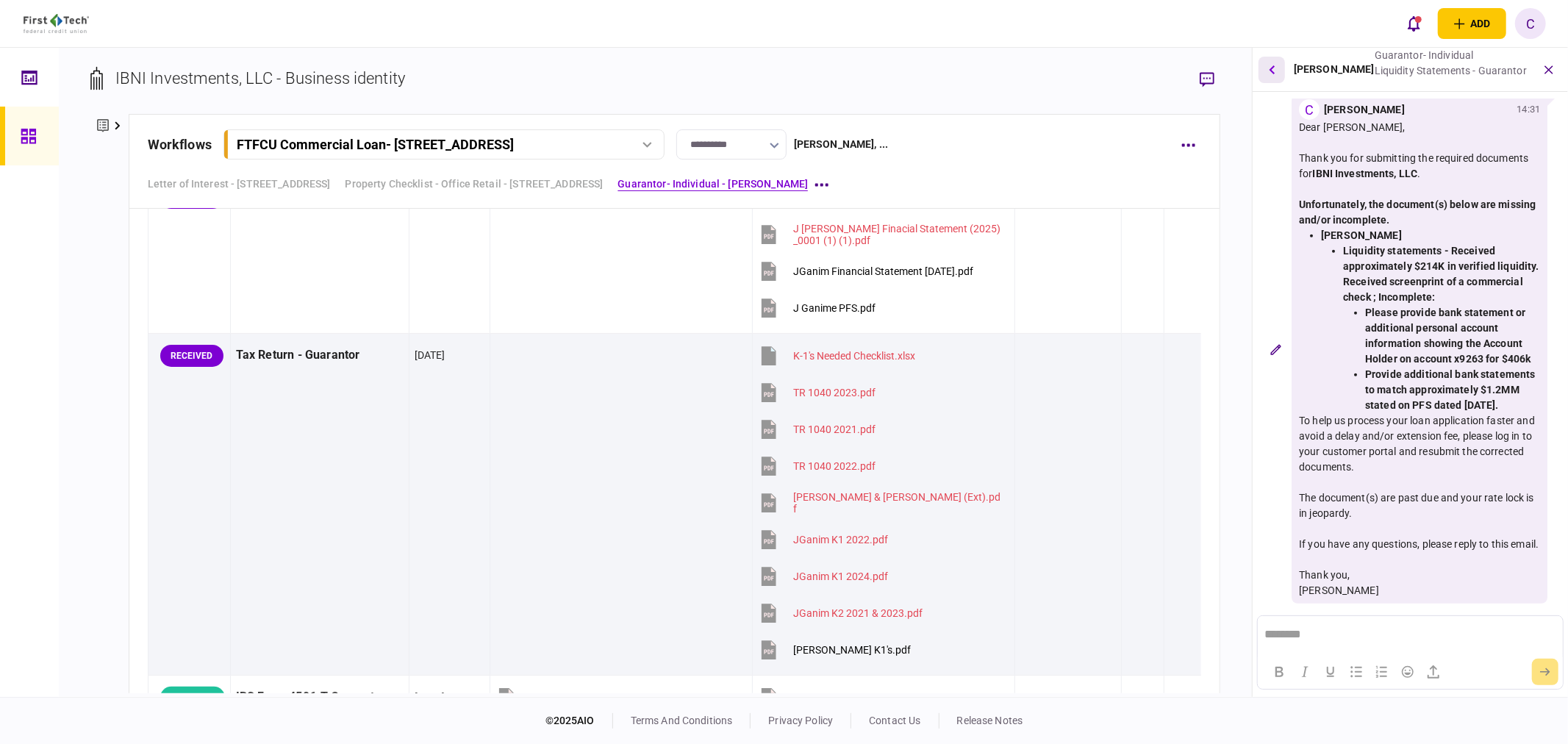
click at [1267, 68] on button "button" at bounding box center [1272, 70] width 26 height 26
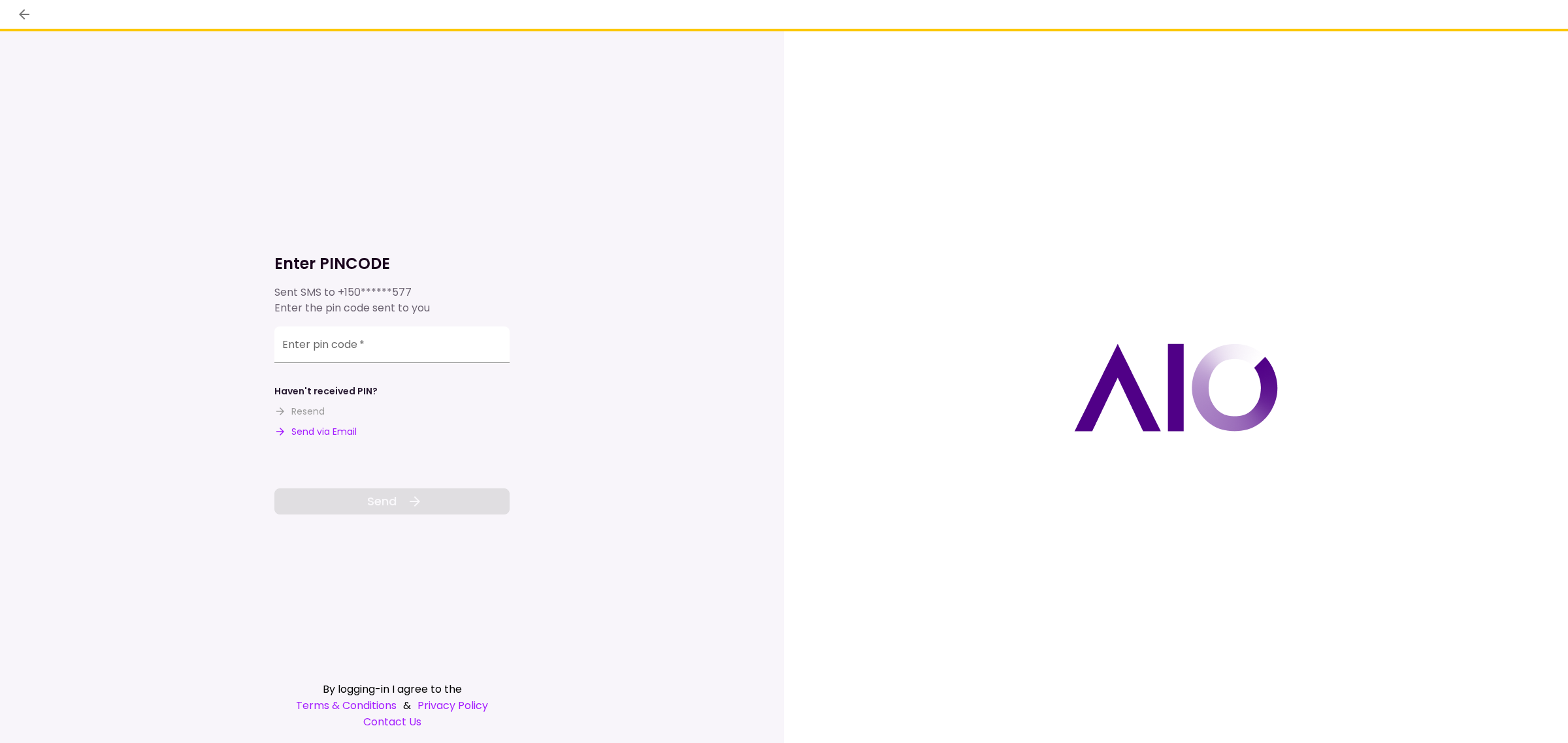
click at [325, 432] on button "Send via Email" at bounding box center [316, 432] width 82 height 14
click at [341, 353] on input "Enter pin code   *" at bounding box center [392, 344] width 235 height 37
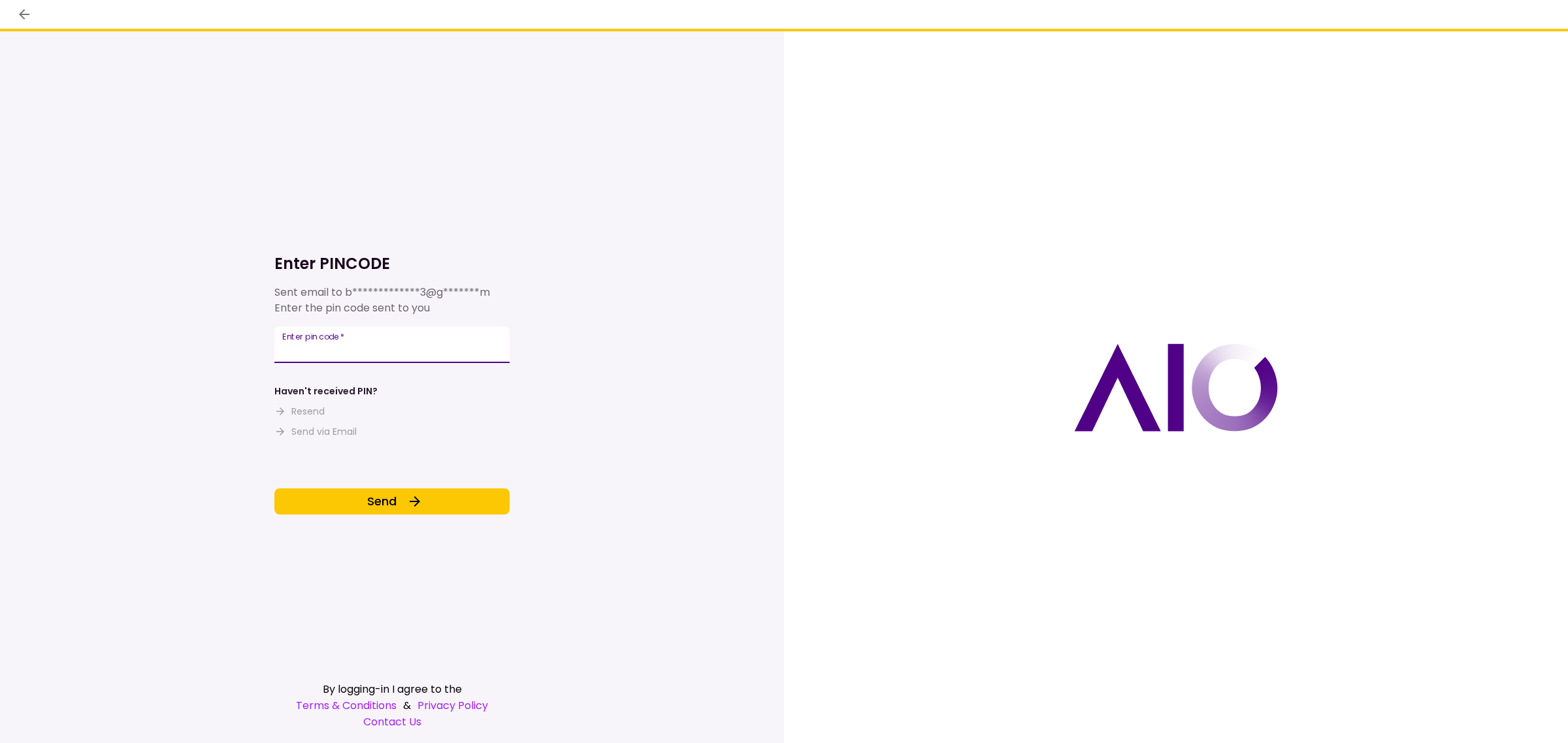
type input "******"
